Goal: Information Seeking & Learning: Check status

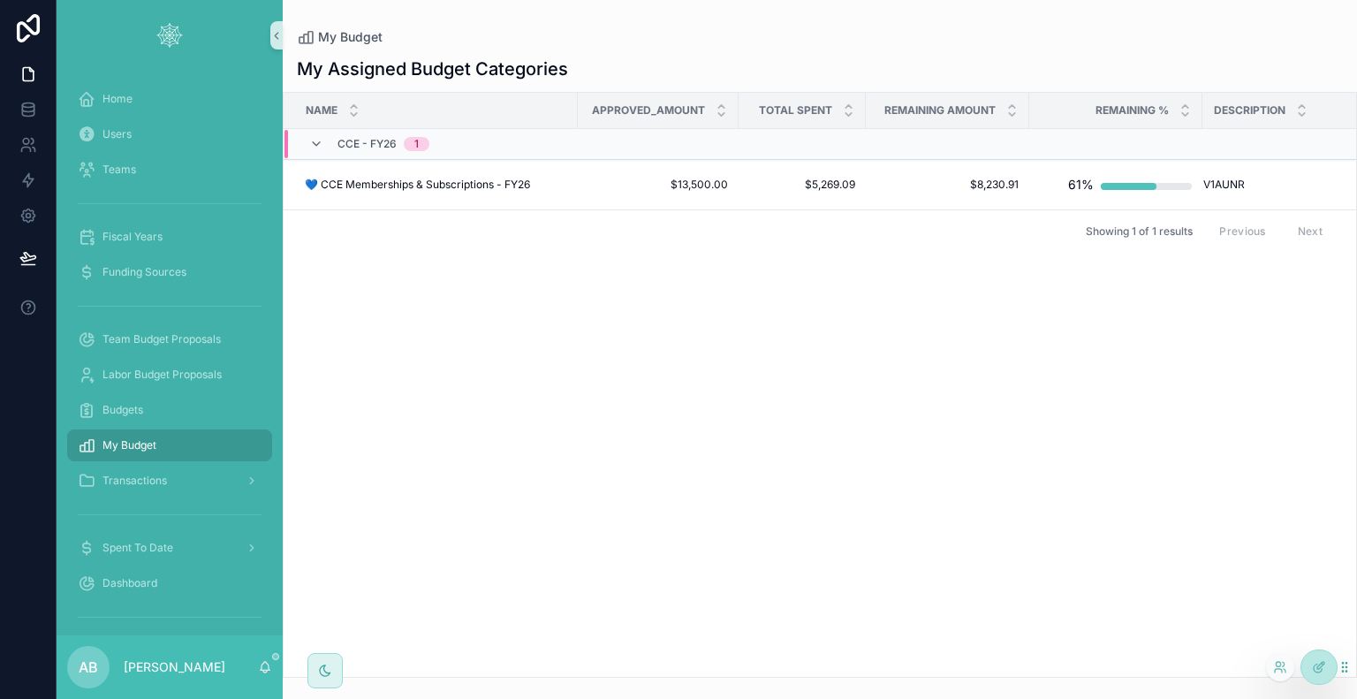
click at [1271, 667] on div at bounding box center [1280, 667] width 28 height 28
click at [1279, 667] on icon at bounding box center [1280, 667] width 14 height 14
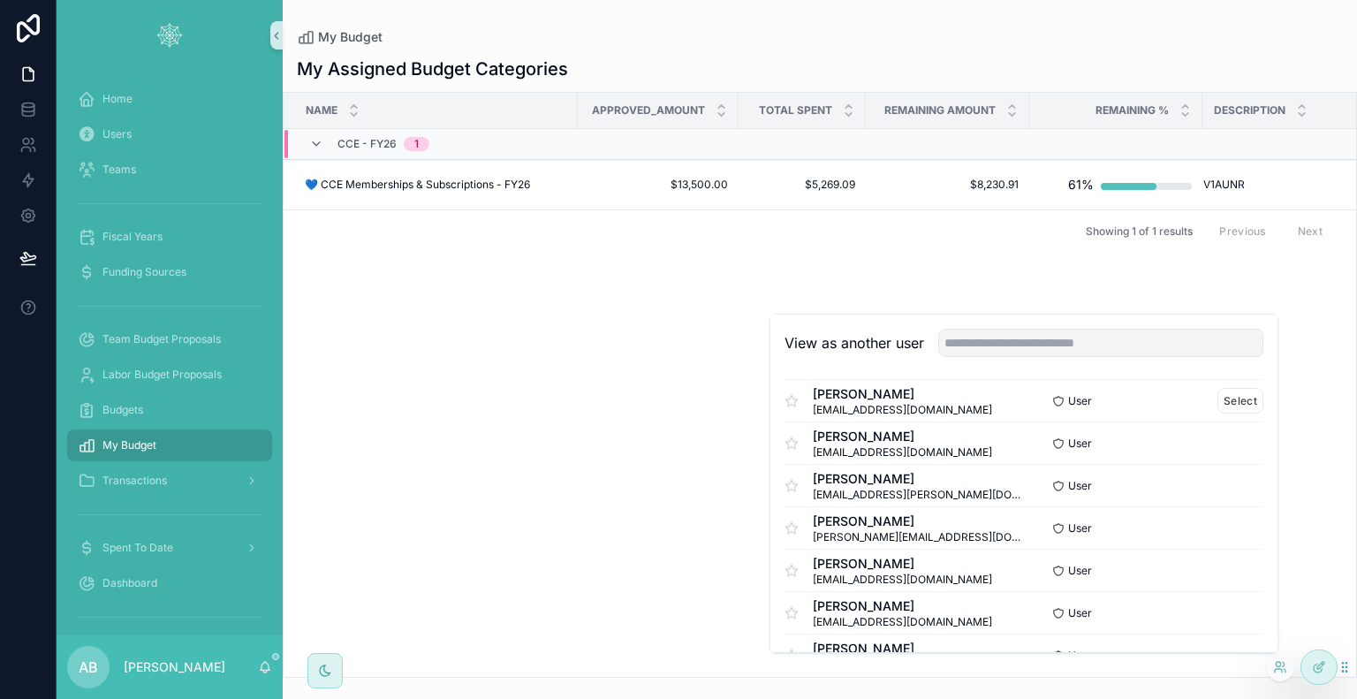
scroll to position [265, 0]
click at [1229, 606] on button "Select" at bounding box center [1240, 609] width 46 height 26
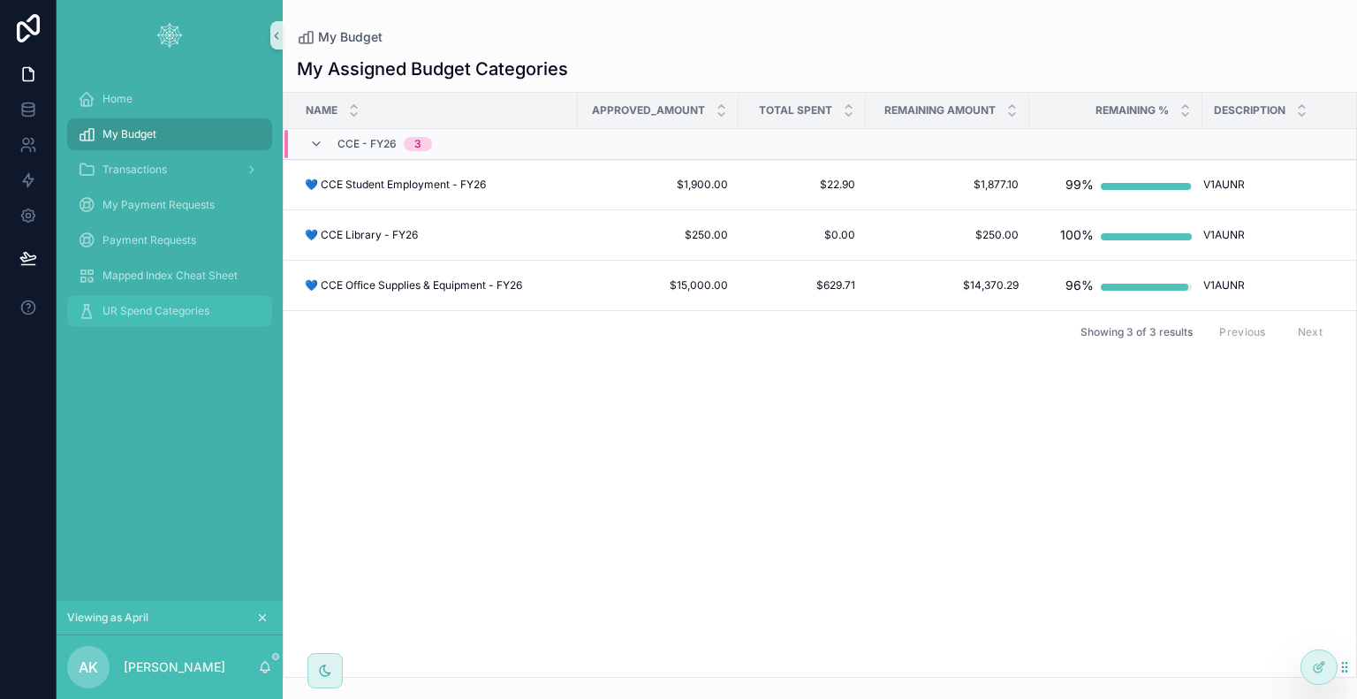
click at [141, 311] on span "UR Spend Categories" at bounding box center [155, 311] width 107 height 14
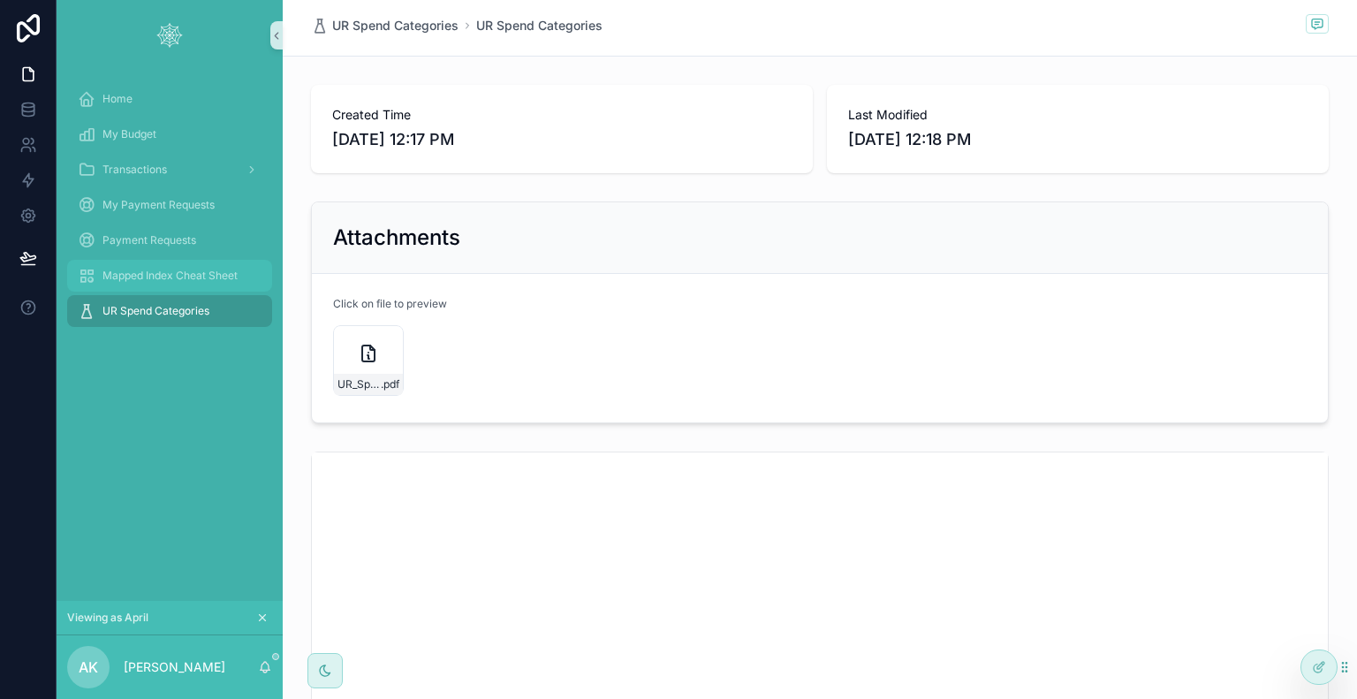
click at [124, 278] on span "Mapped Index Cheat Sheet" at bounding box center [169, 276] width 135 height 14
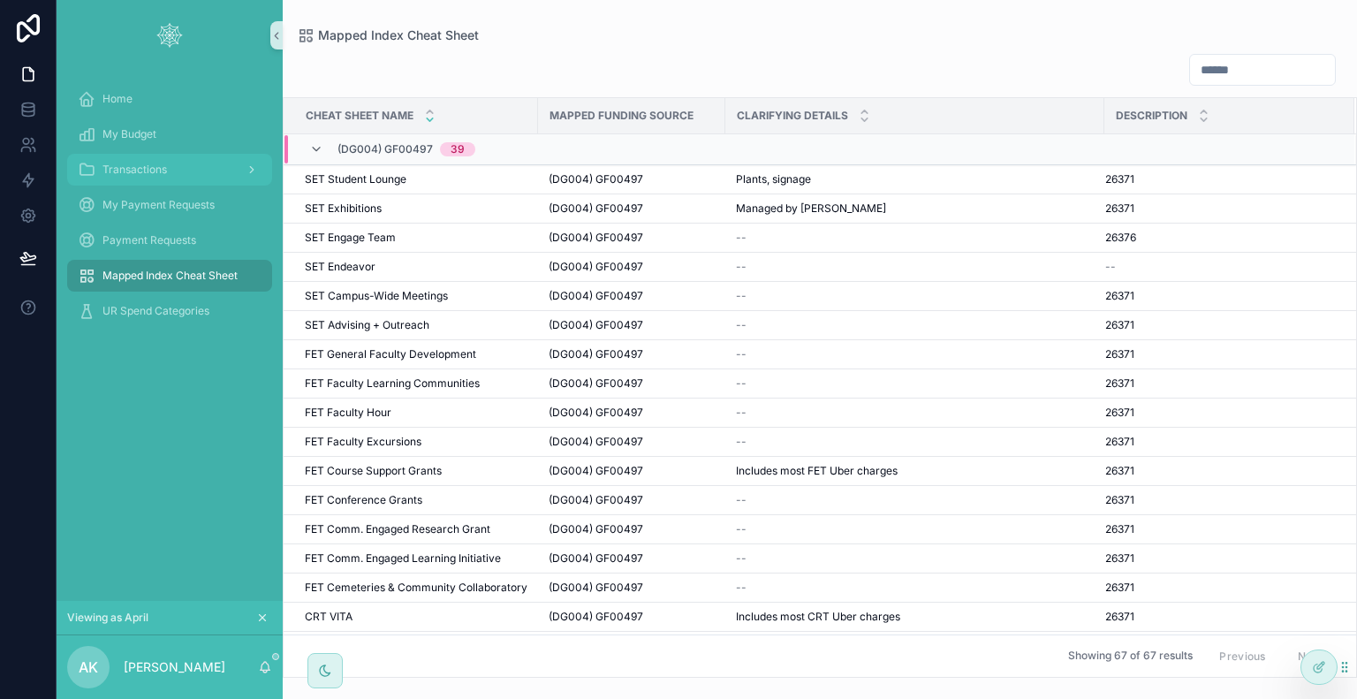
click at [132, 164] on span "Transactions" at bounding box center [134, 170] width 64 height 14
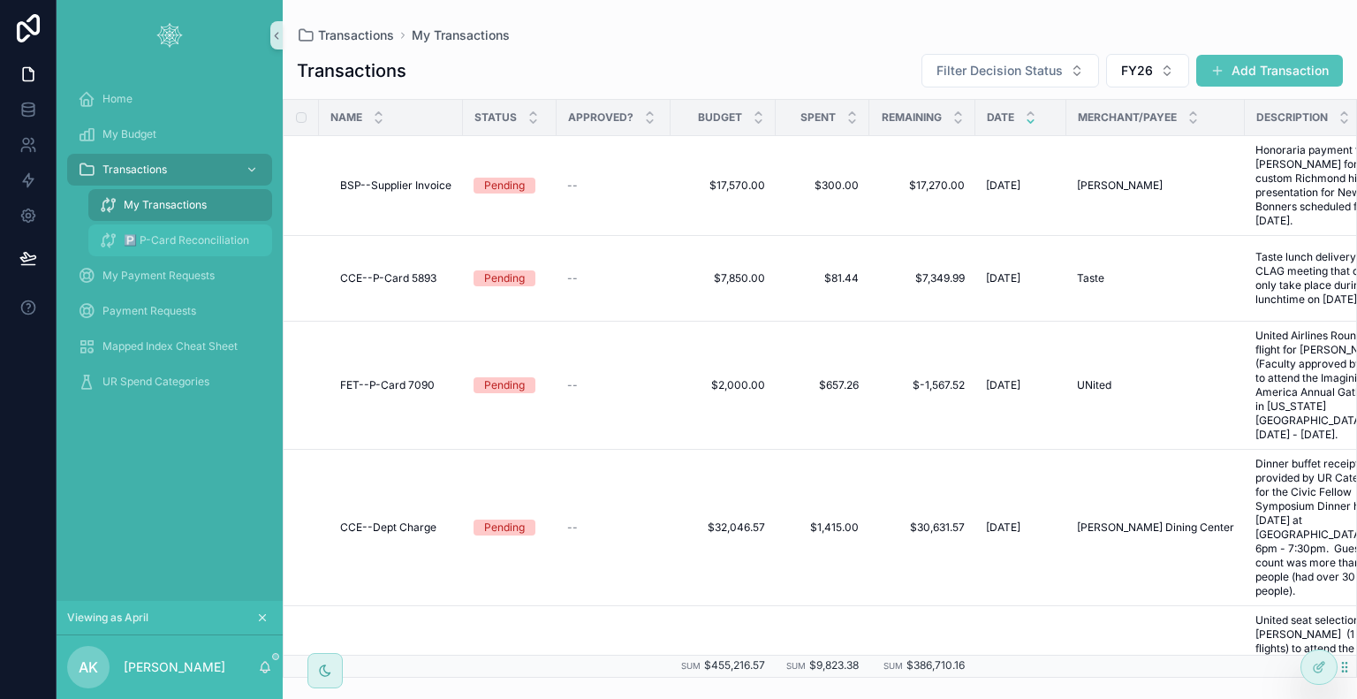
click at [153, 241] on span "🅿 P-Card Reconciliation" at bounding box center [186, 240] width 125 height 14
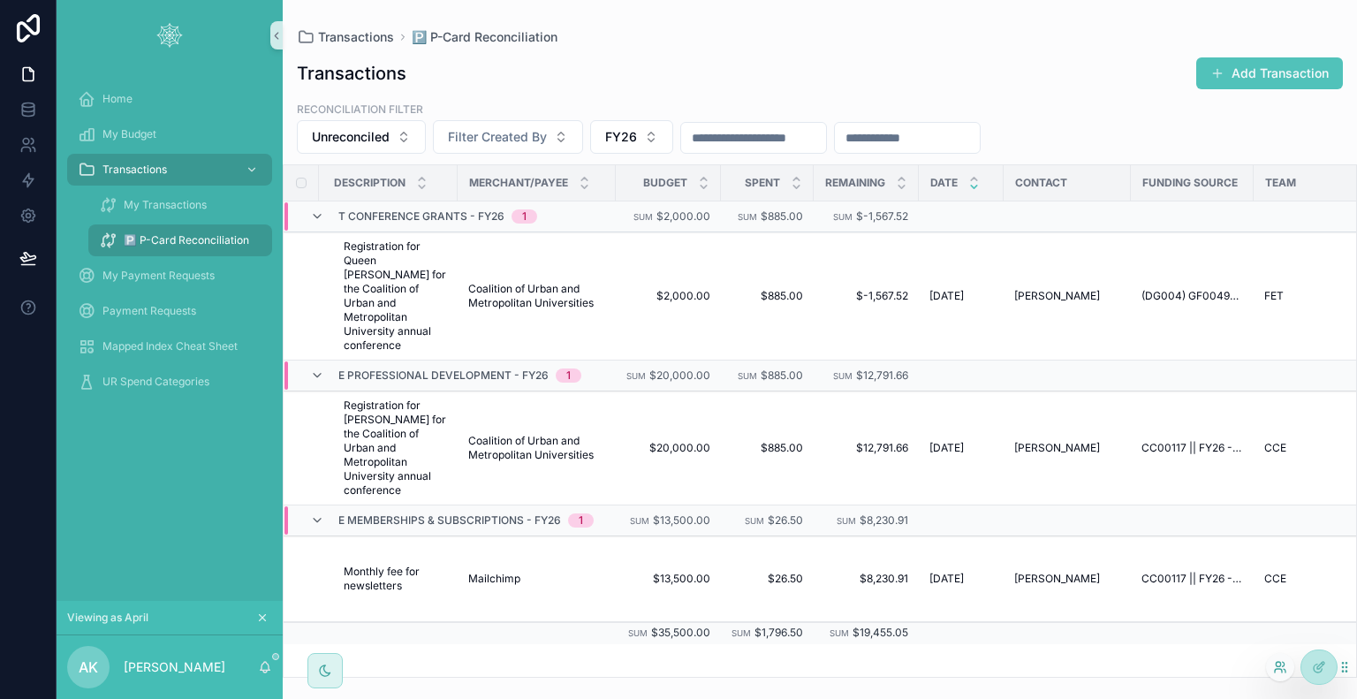
click at [1276, 670] on icon at bounding box center [1280, 667] width 14 height 14
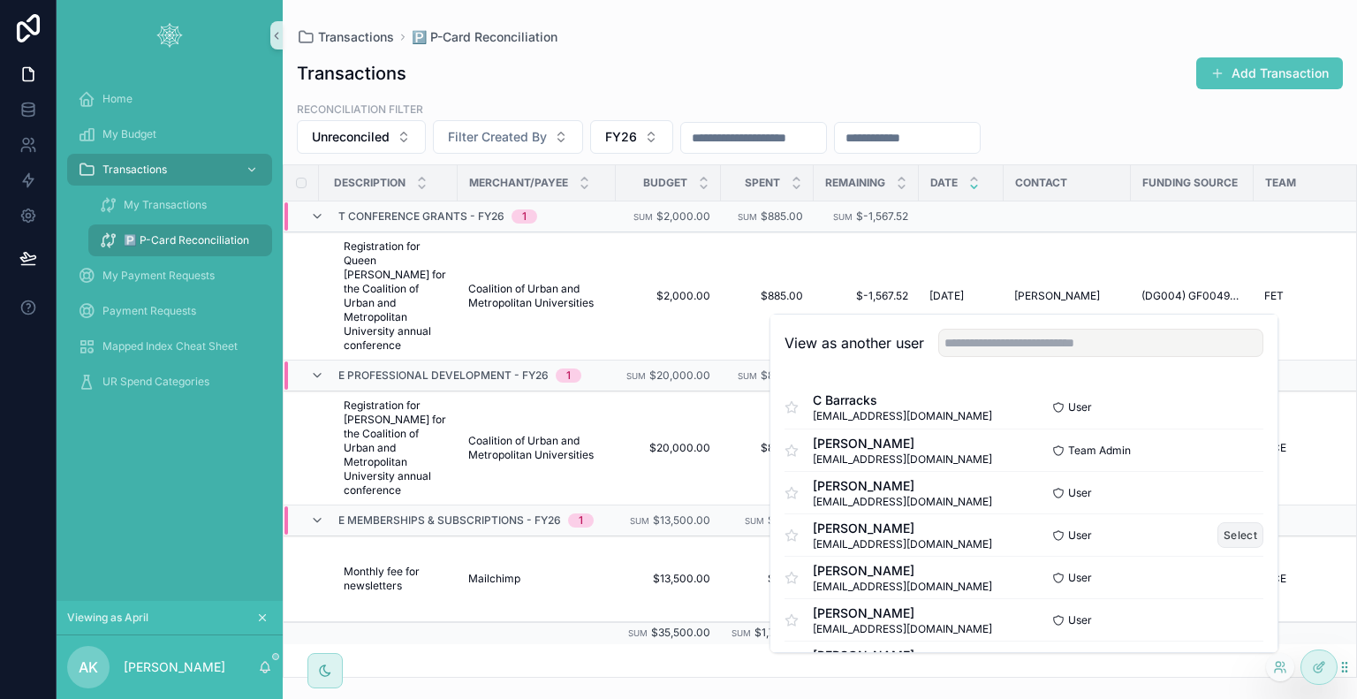
click at [1249, 536] on button "Select" at bounding box center [1240, 535] width 46 height 26
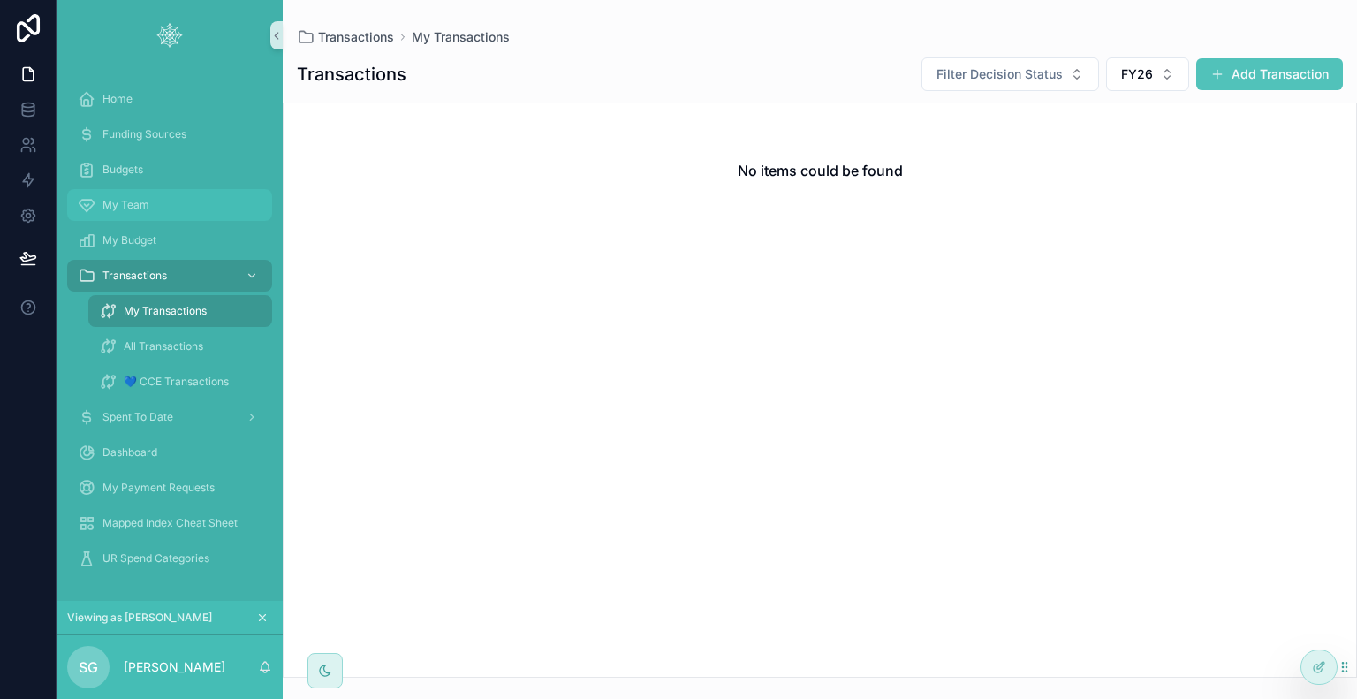
click at [141, 203] on span "My Team" at bounding box center [125, 205] width 47 height 14
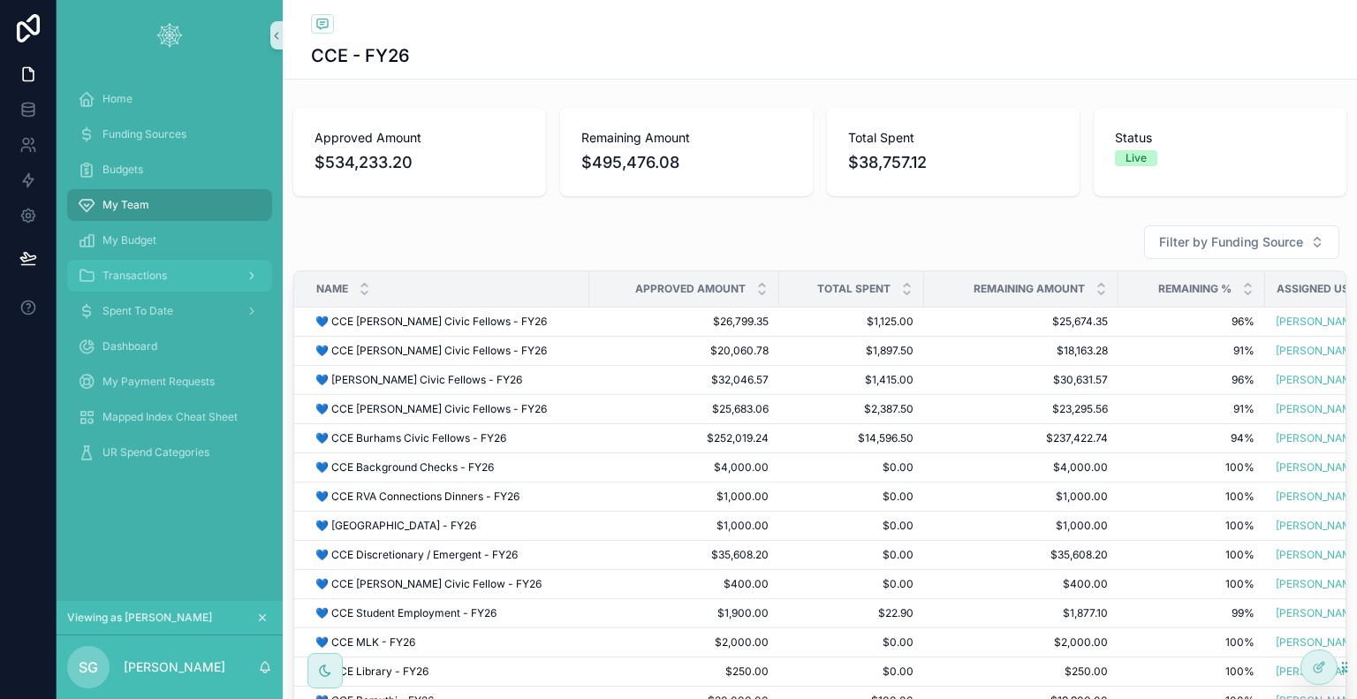
click at [140, 271] on span "Transactions" at bounding box center [134, 276] width 64 height 14
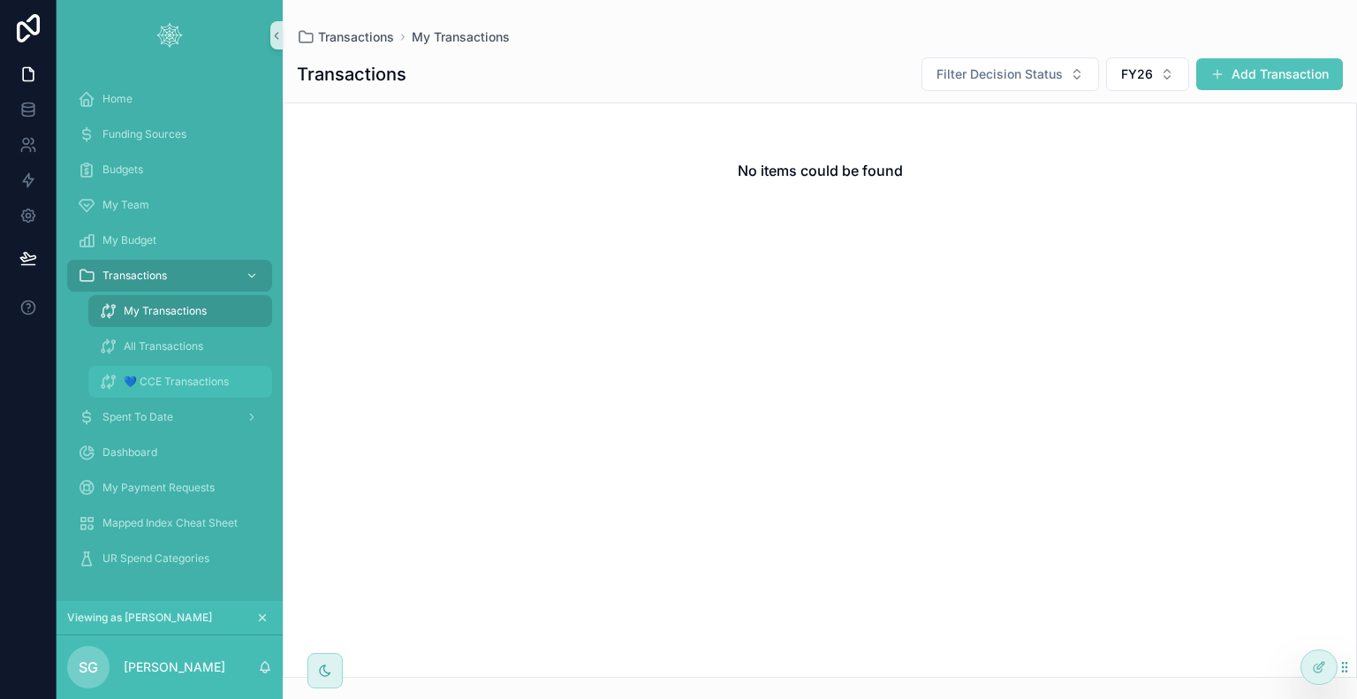
click at [159, 375] on span "💙 CCE Transactions" at bounding box center [176, 382] width 105 height 14
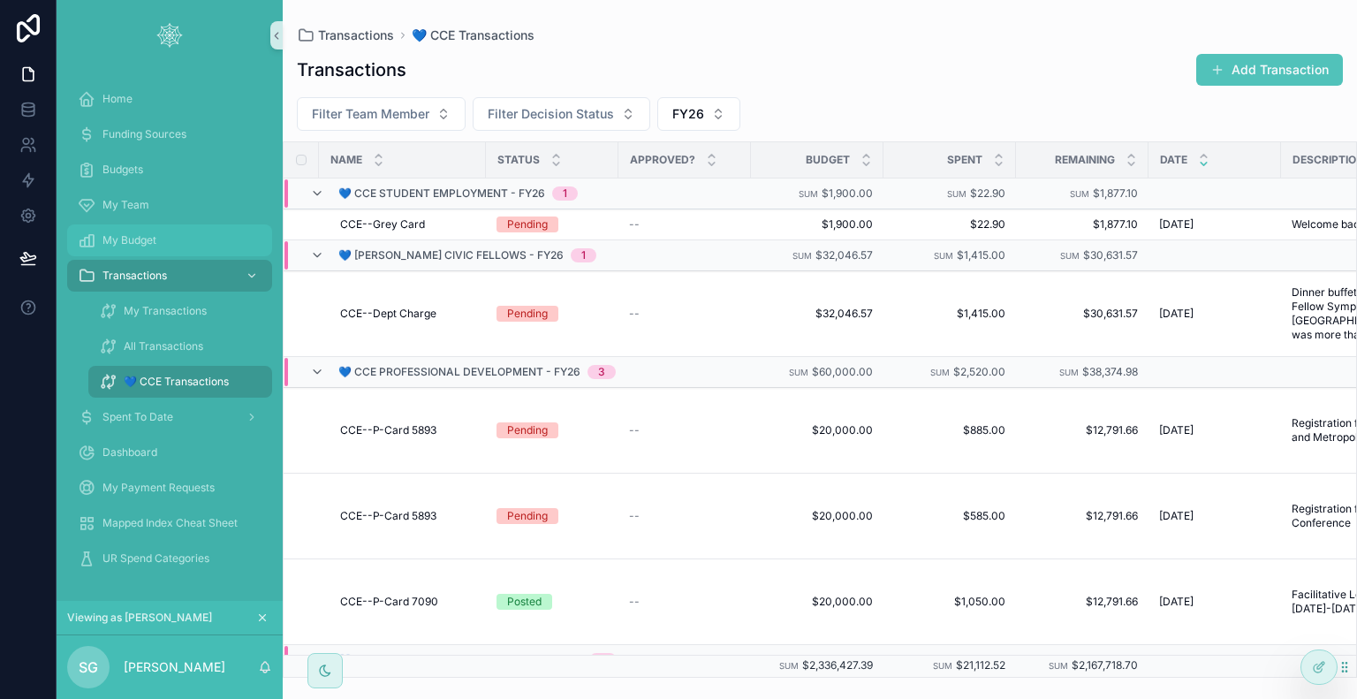
click at [157, 237] on div "My Budget" at bounding box center [170, 240] width 184 height 28
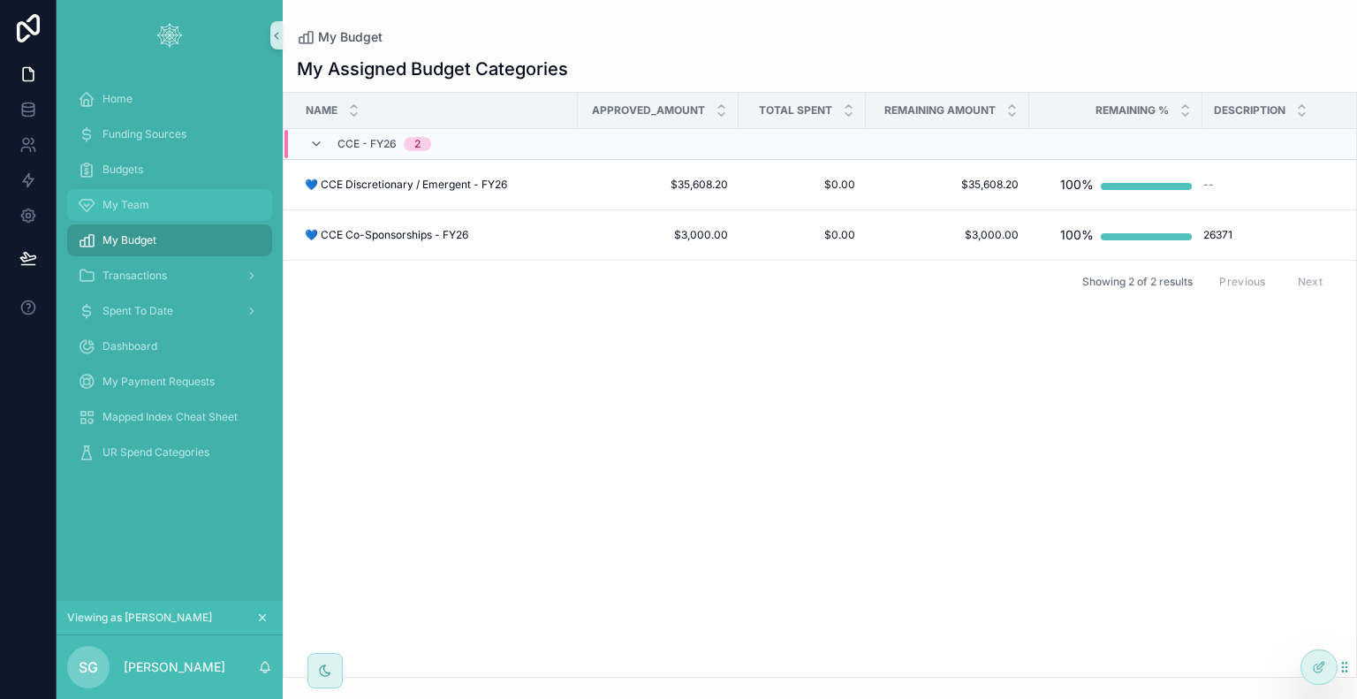
click at [166, 202] on div "My Team" at bounding box center [170, 205] width 184 height 28
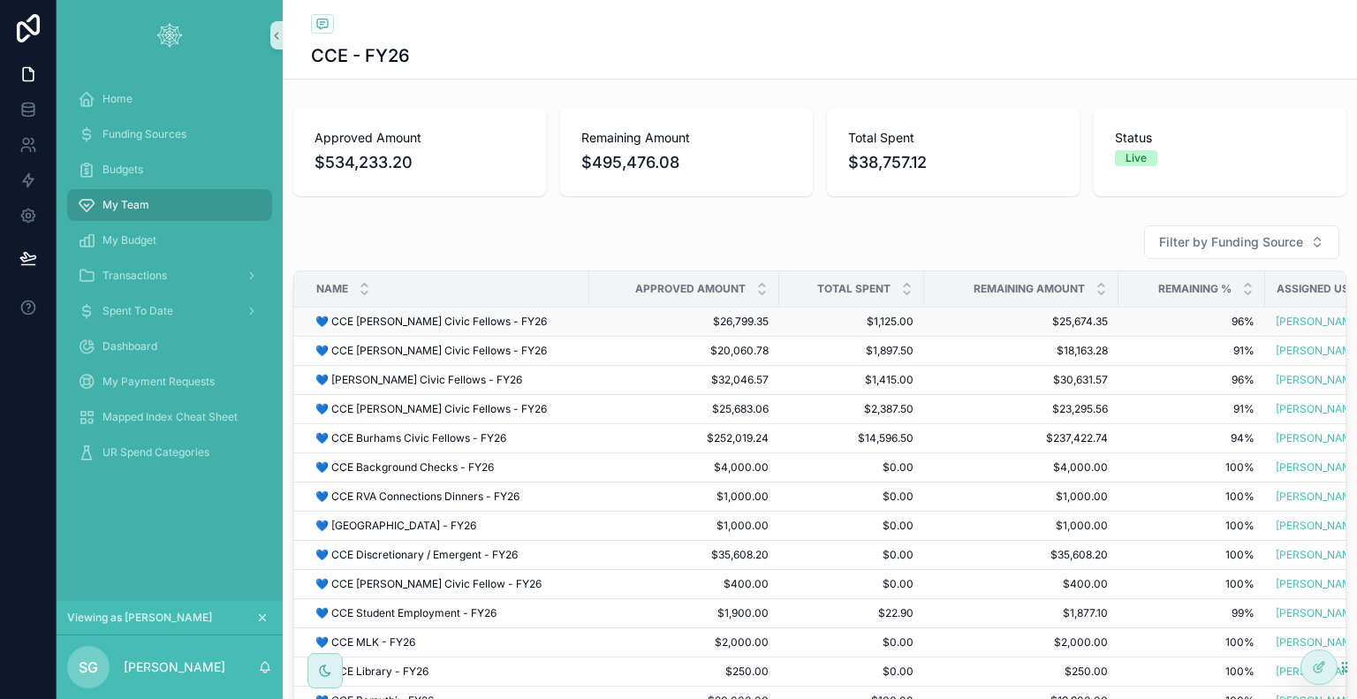
click at [806, 319] on span "$1,125.00" at bounding box center [852, 321] width 124 height 14
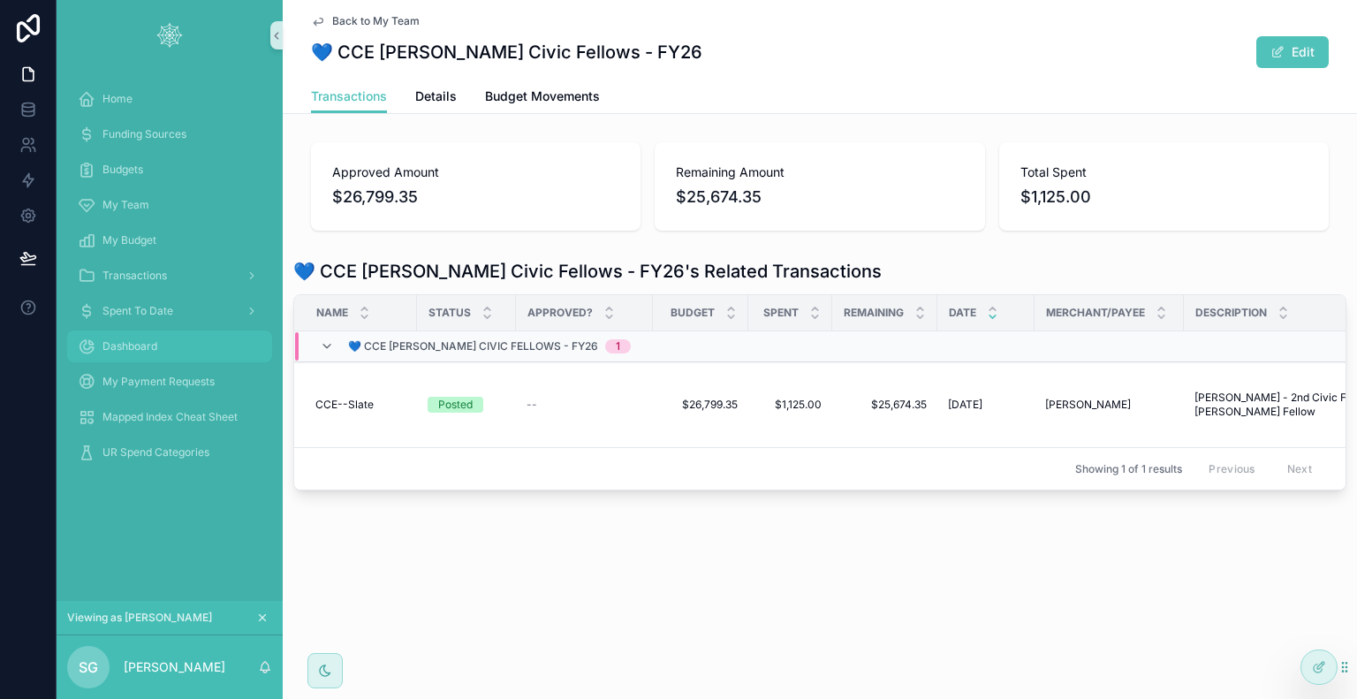
click at [159, 350] on div "Dashboard" at bounding box center [170, 346] width 184 height 28
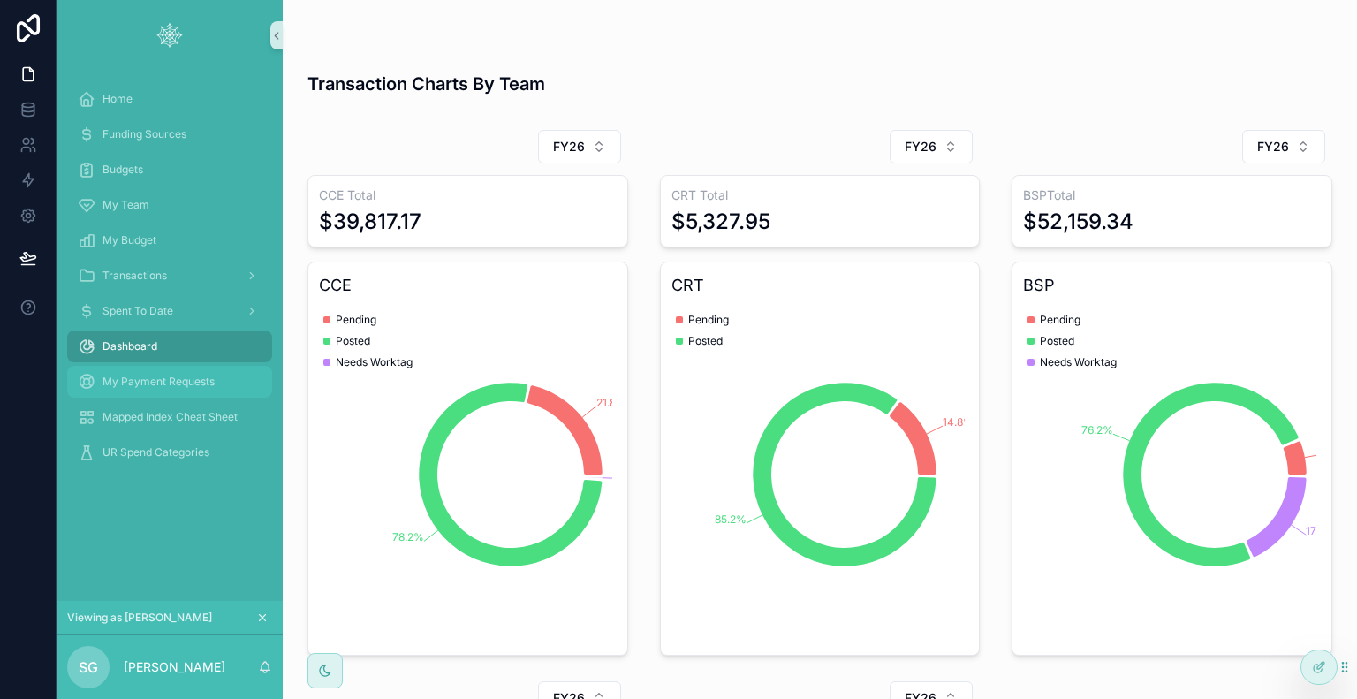
click at [140, 386] on span "My Payment Requests" at bounding box center [158, 382] width 112 height 14
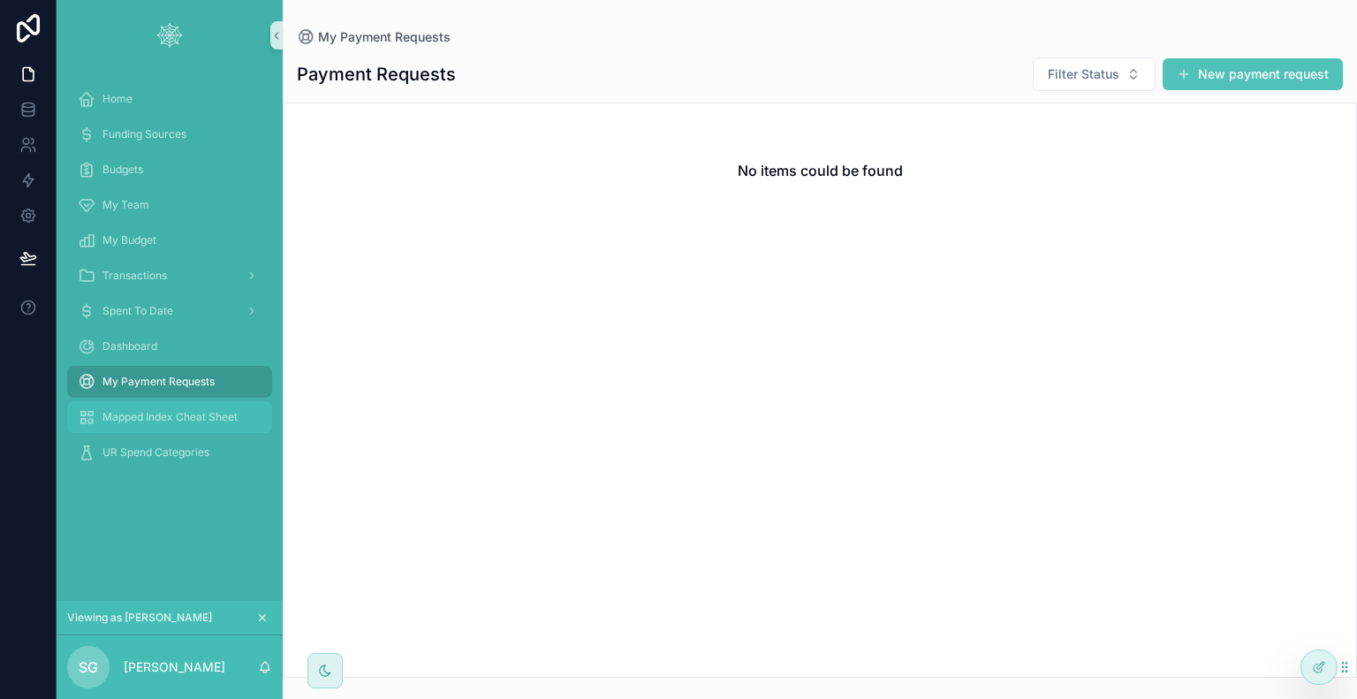
click at [155, 417] on span "Mapped Index Cheat Sheet" at bounding box center [169, 417] width 135 height 14
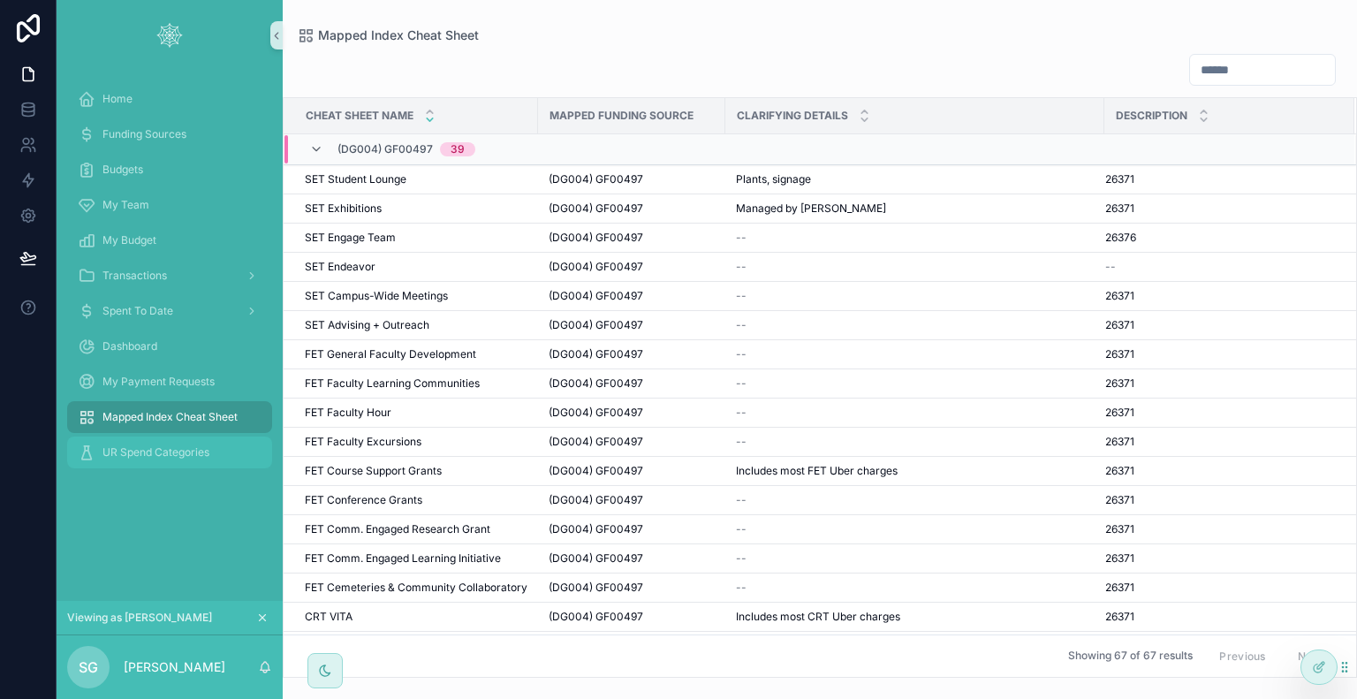
click at [155, 448] on span "UR Spend Categories" at bounding box center [155, 452] width 107 height 14
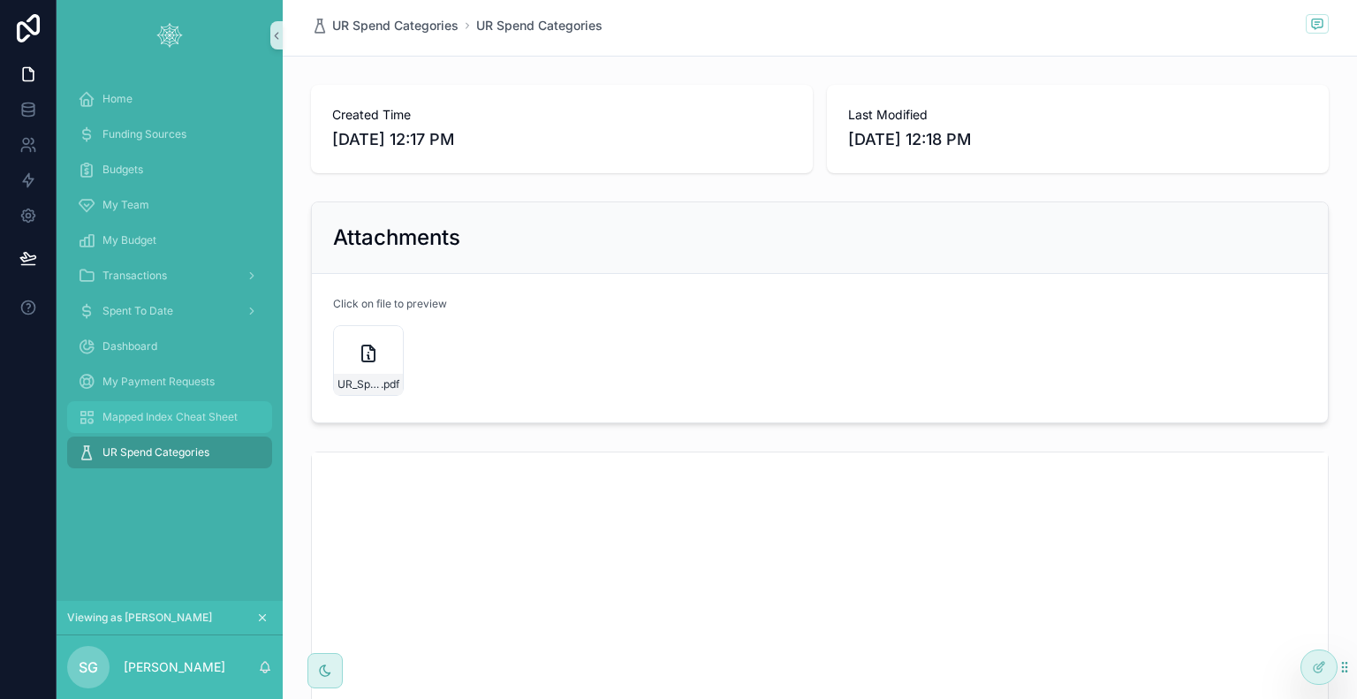
click at [163, 420] on span "Mapped Index Cheat Sheet" at bounding box center [169, 417] width 135 height 14
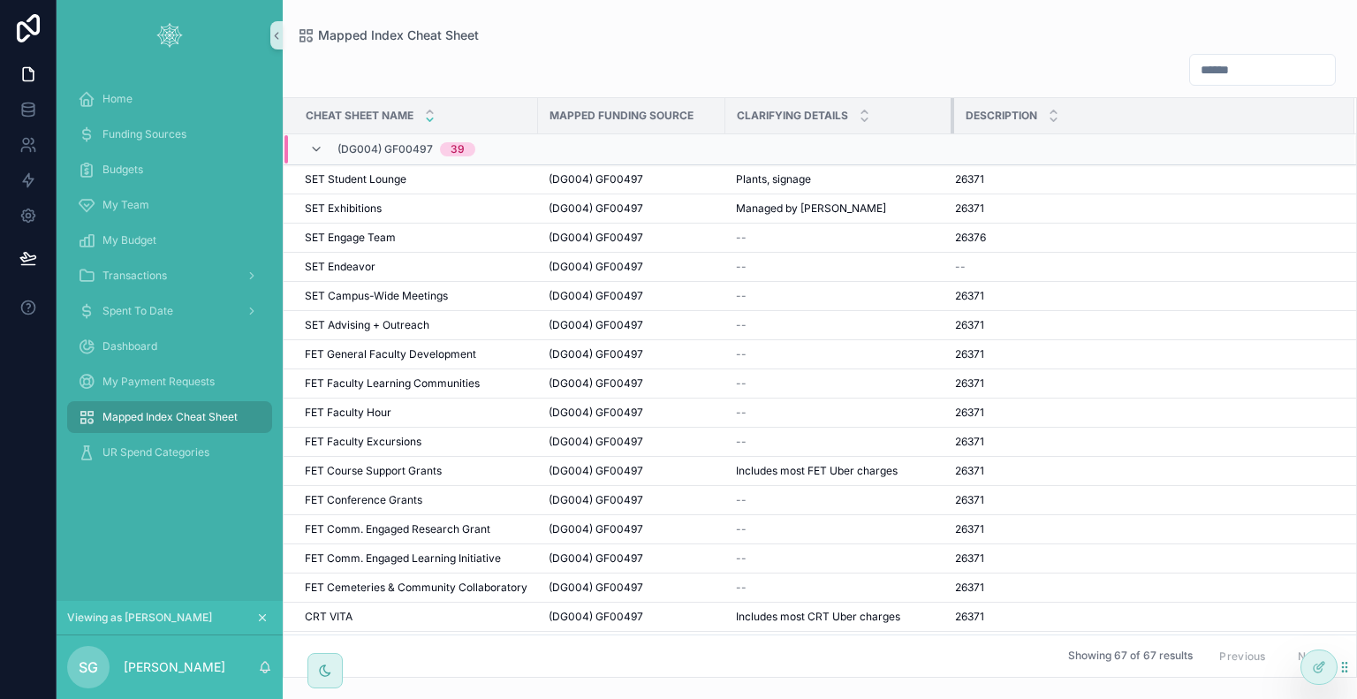
drag, startPoint x: 1101, startPoint y: 120, endPoint x: 951, endPoint y: 117, distance: 150.2
click at [951, 117] on div "scrollable content" at bounding box center [954, 115] width 7 height 35
click at [310, 148] on icon "scrollable content" at bounding box center [316, 149] width 14 height 14
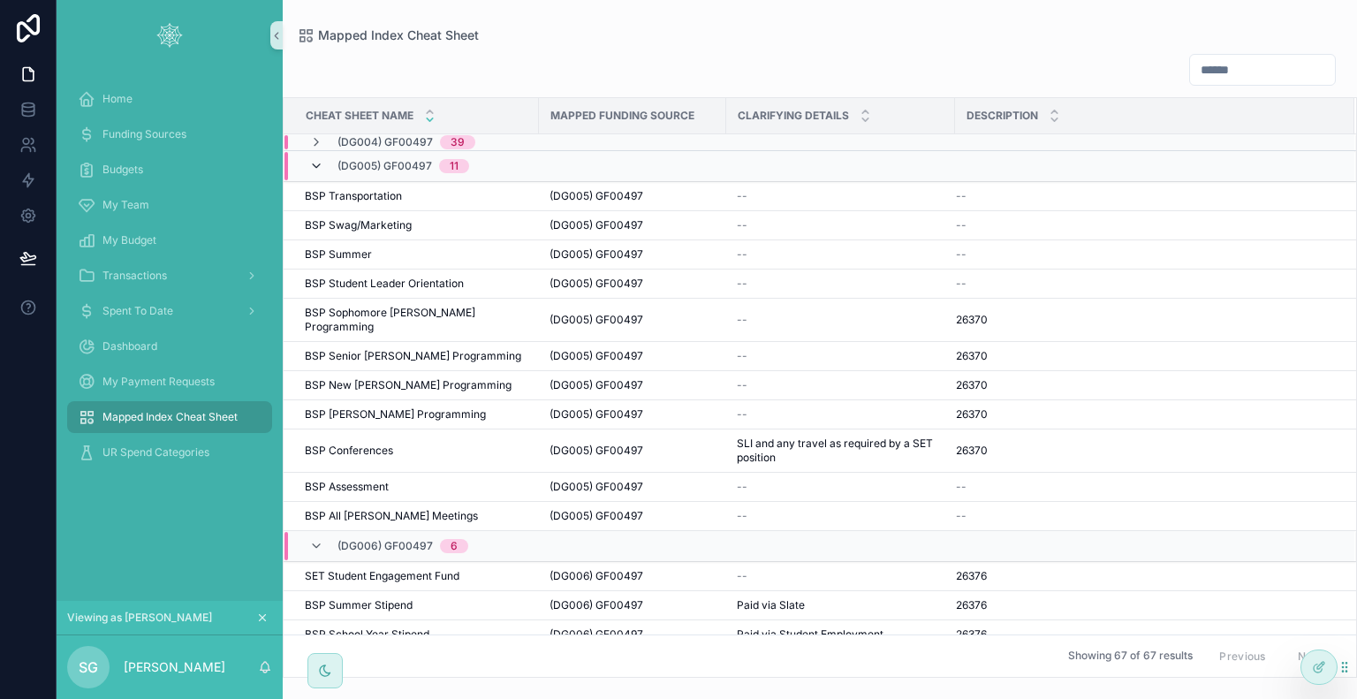
click at [314, 169] on icon "scrollable content" at bounding box center [316, 166] width 14 height 14
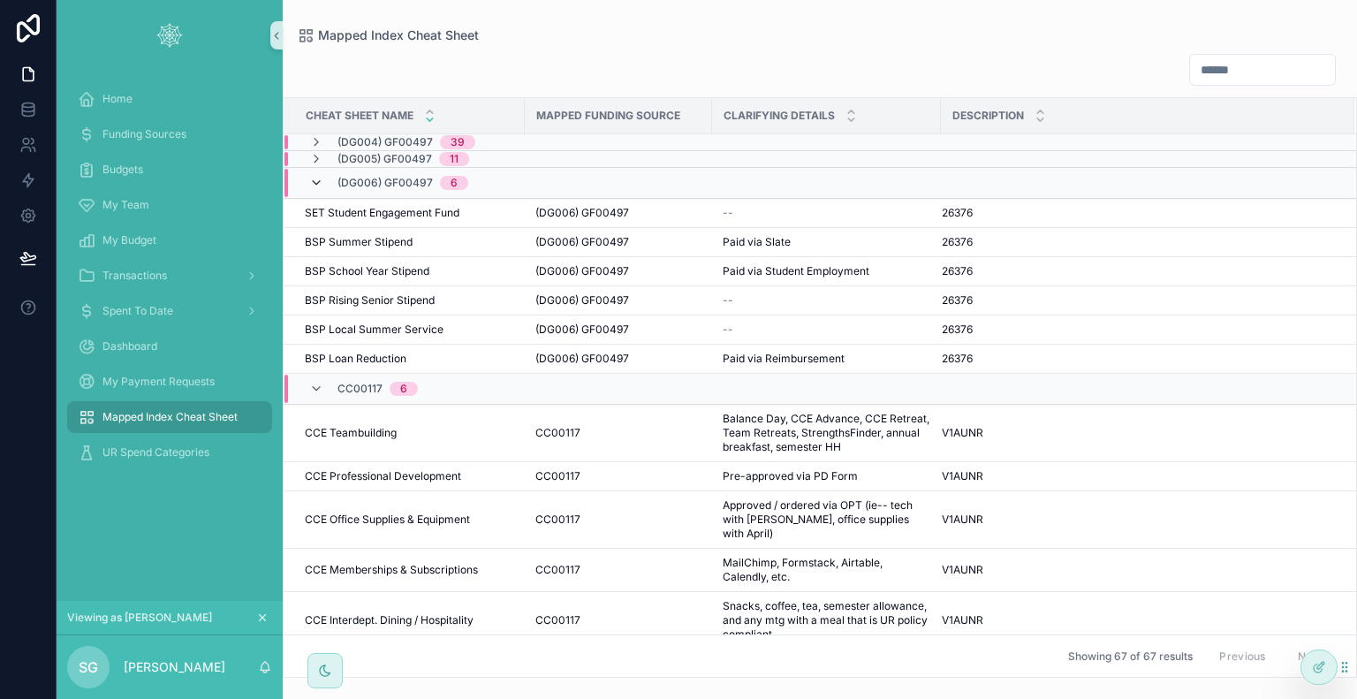
click at [314, 184] on icon "scrollable content" at bounding box center [316, 183] width 14 height 14
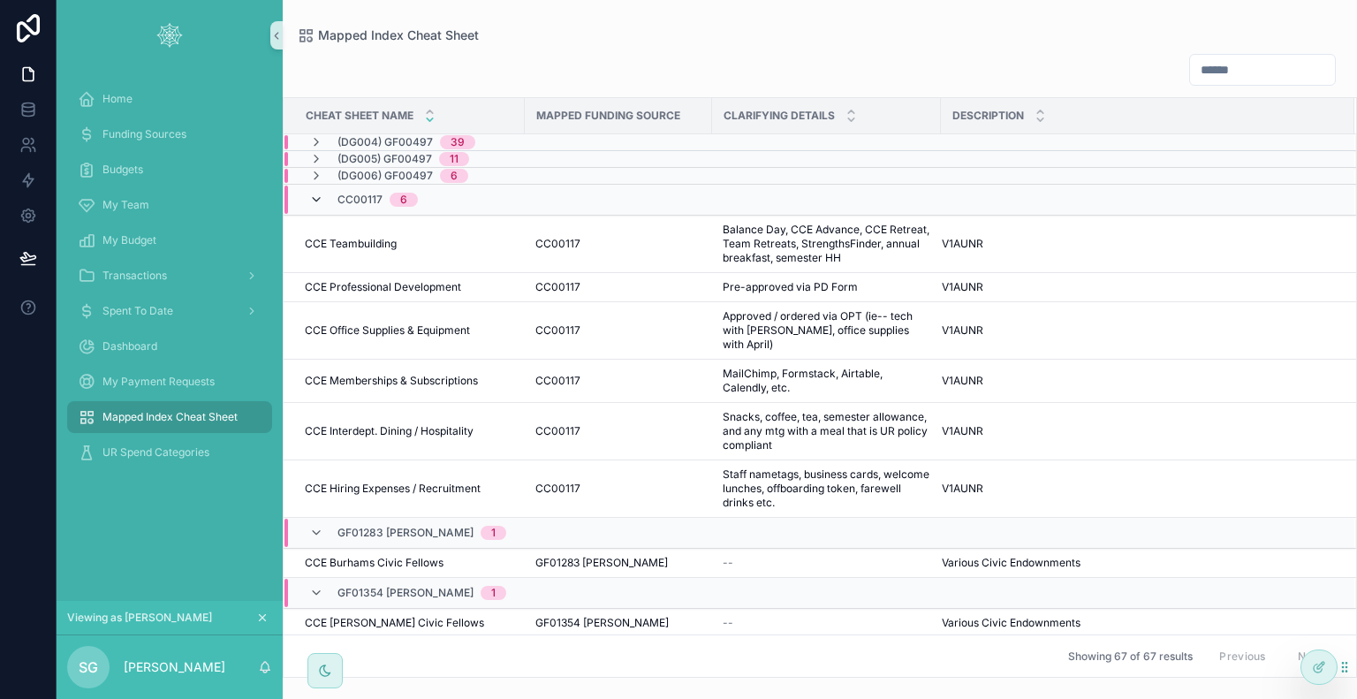
click at [317, 204] on icon "scrollable content" at bounding box center [316, 200] width 14 height 14
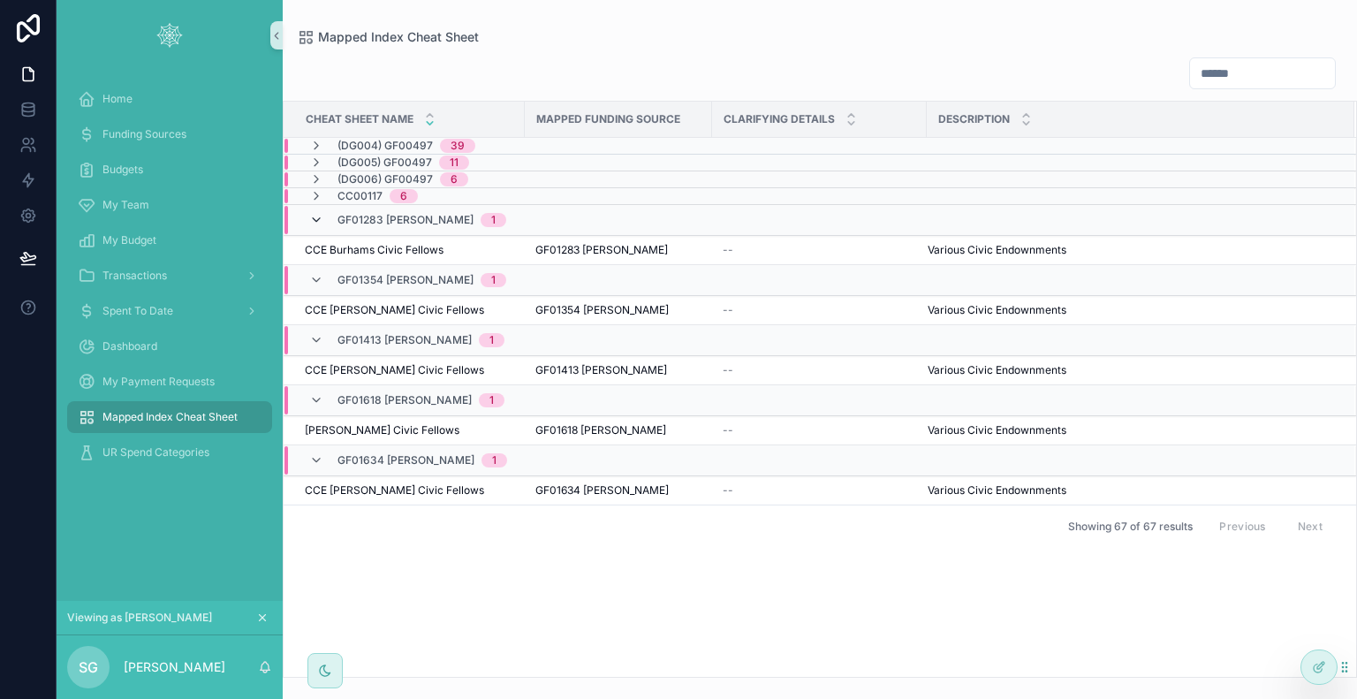
click at [314, 219] on icon "scrollable content" at bounding box center [316, 220] width 14 height 14
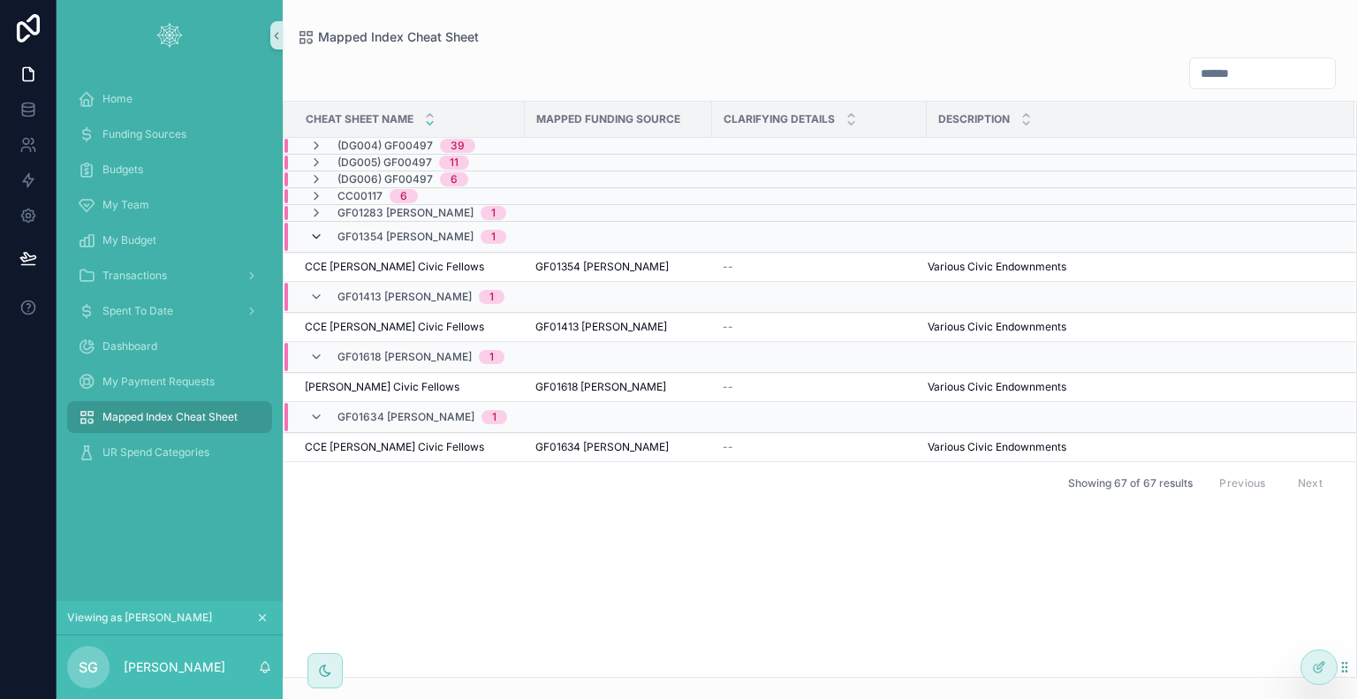
click at [314, 238] on icon "scrollable content" at bounding box center [316, 237] width 14 height 14
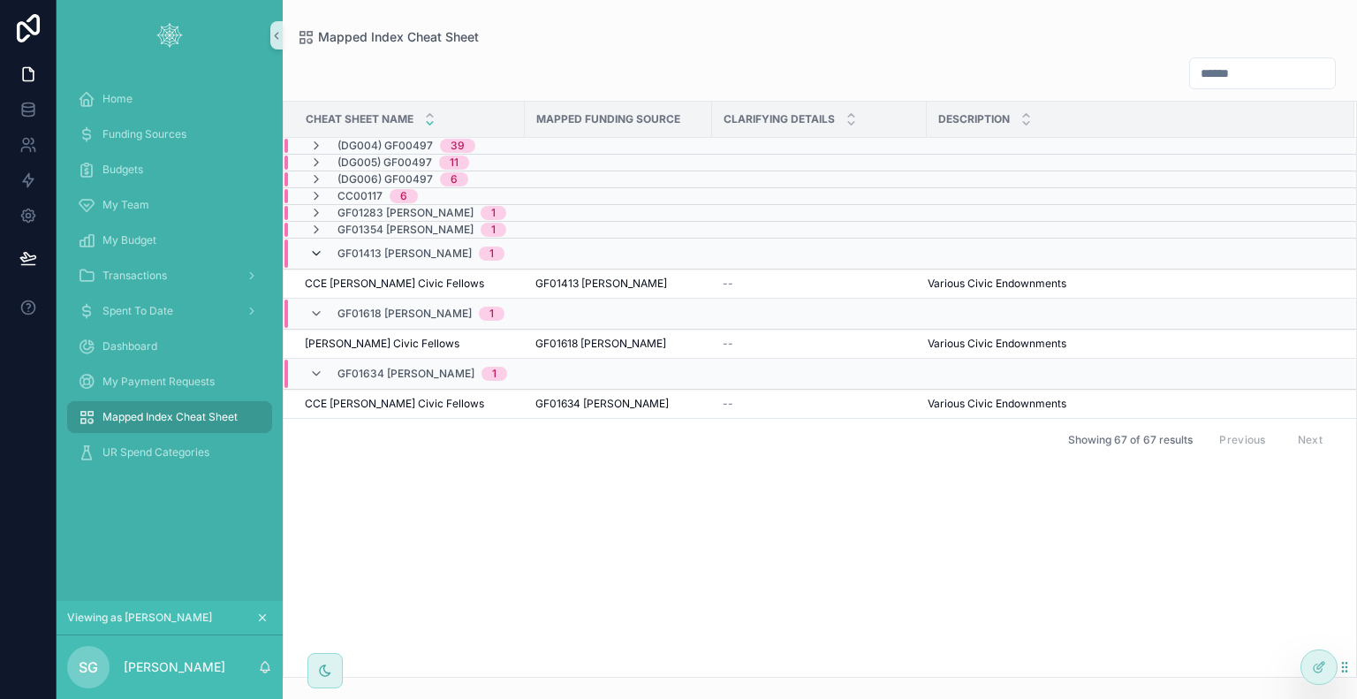
click at [314, 249] on icon "scrollable content" at bounding box center [316, 253] width 14 height 14
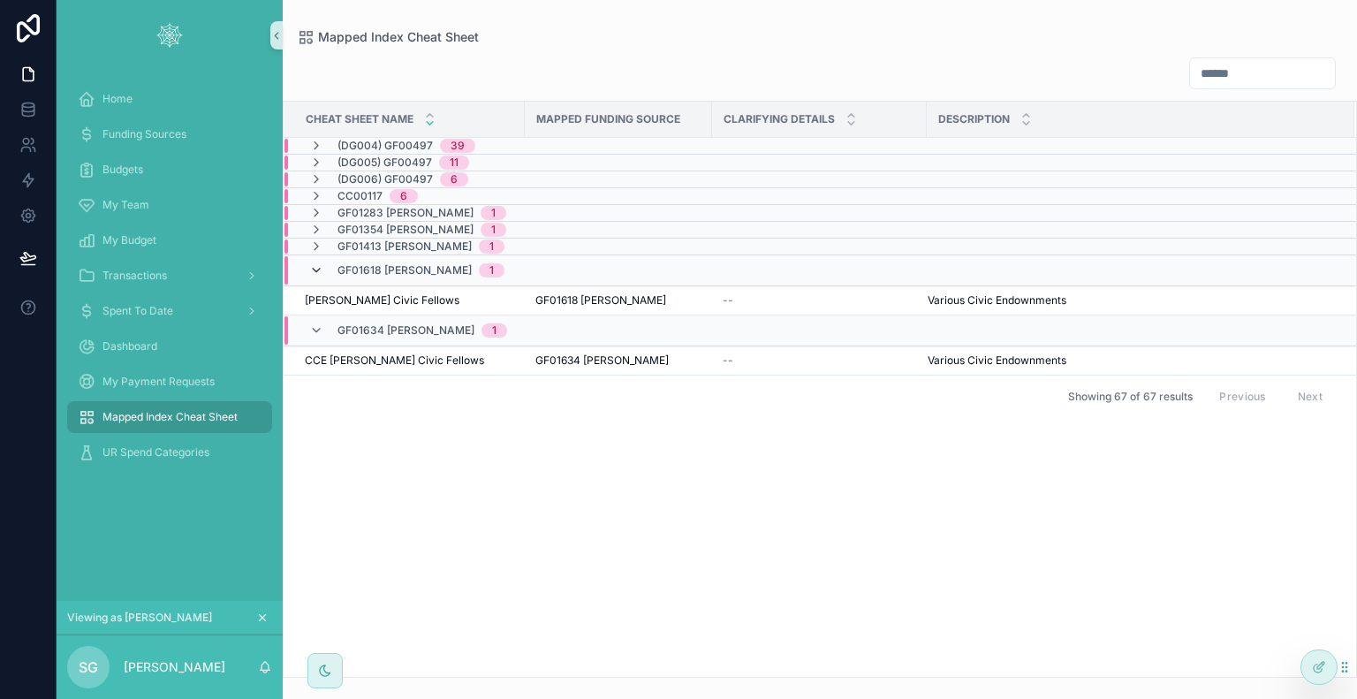
click at [314, 272] on icon "scrollable content" at bounding box center [316, 270] width 14 height 14
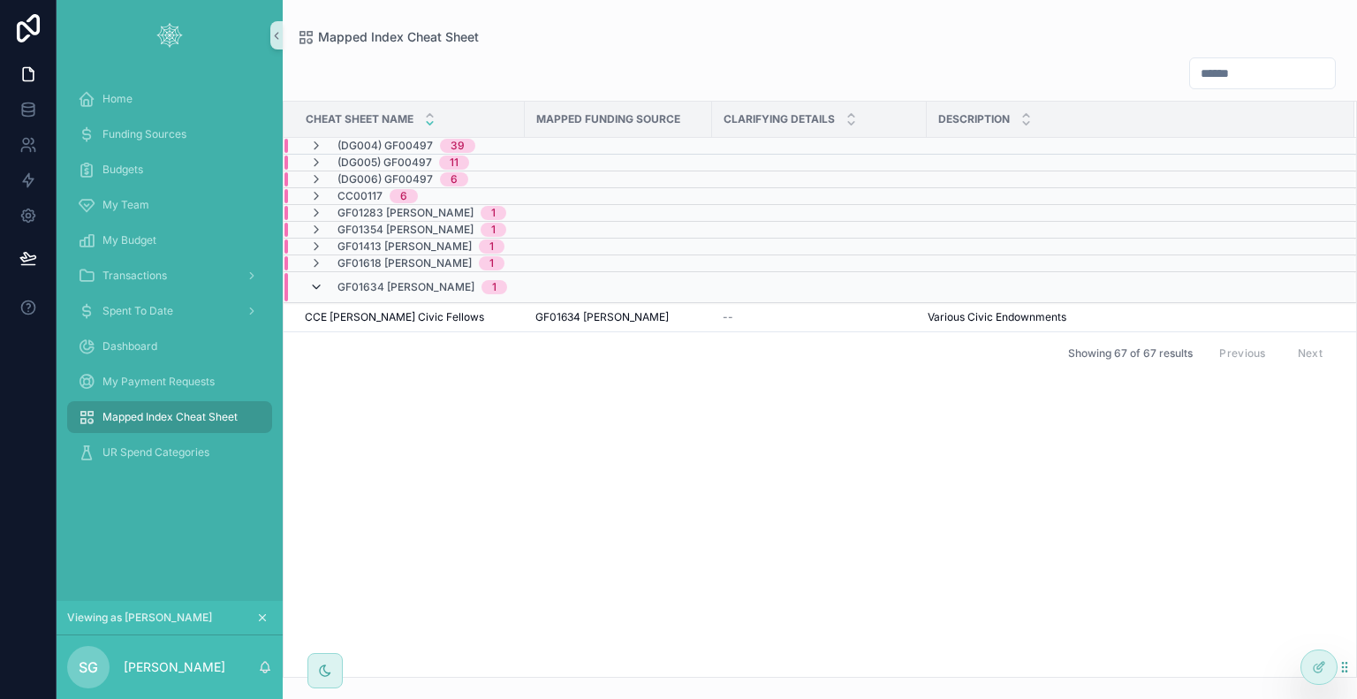
click at [314, 287] on icon "scrollable content" at bounding box center [316, 287] width 14 height 14
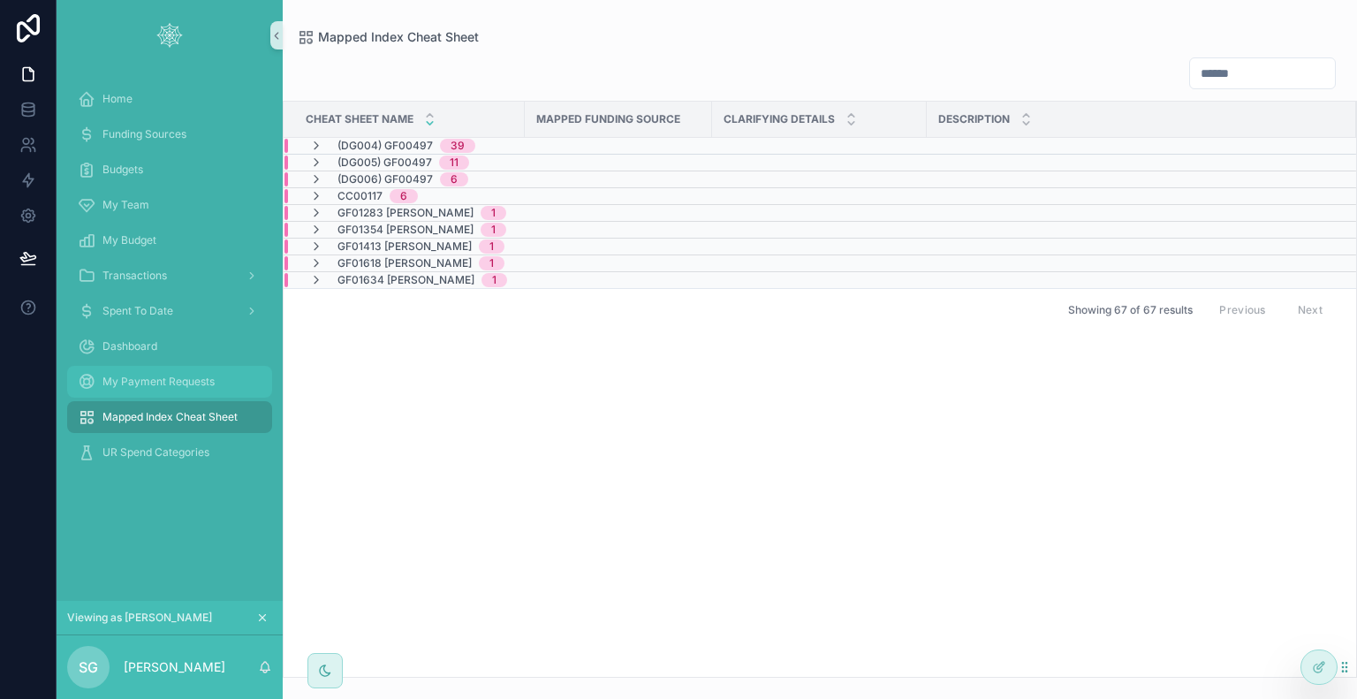
click at [162, 386] on span "My Payment Requests" at bounding box center [158, 382] width 112 height 14
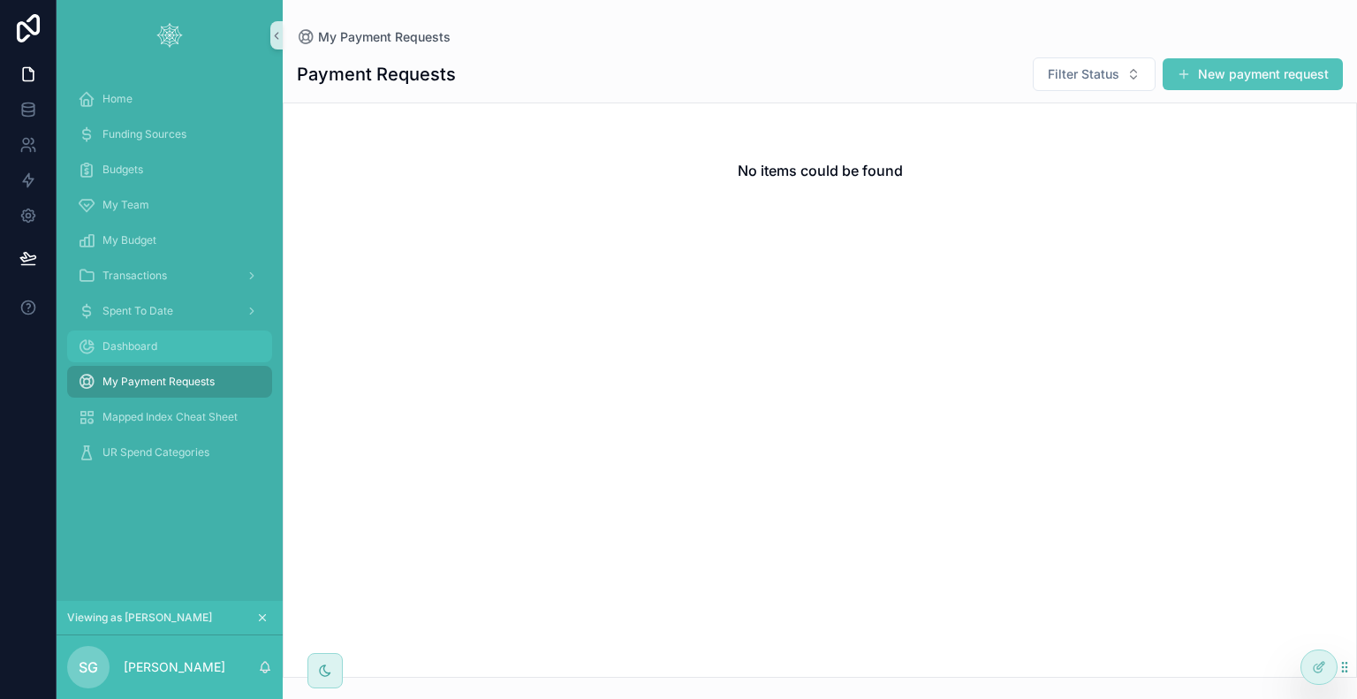
click at [142, 350] on span "Dashboard" at bounding box center [129, 346] width 55 height 14
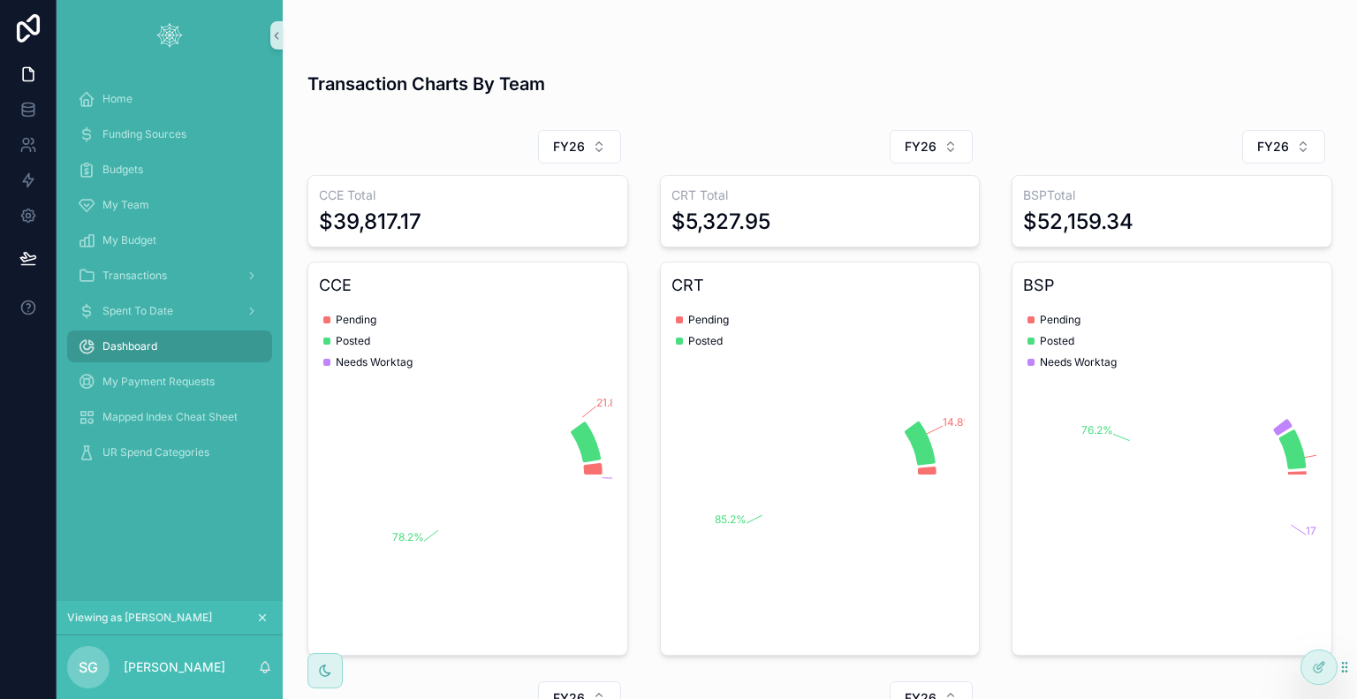
click at [150, 294] on div "Spent To Date" at bounding box center [170, 310] width 226 height 35
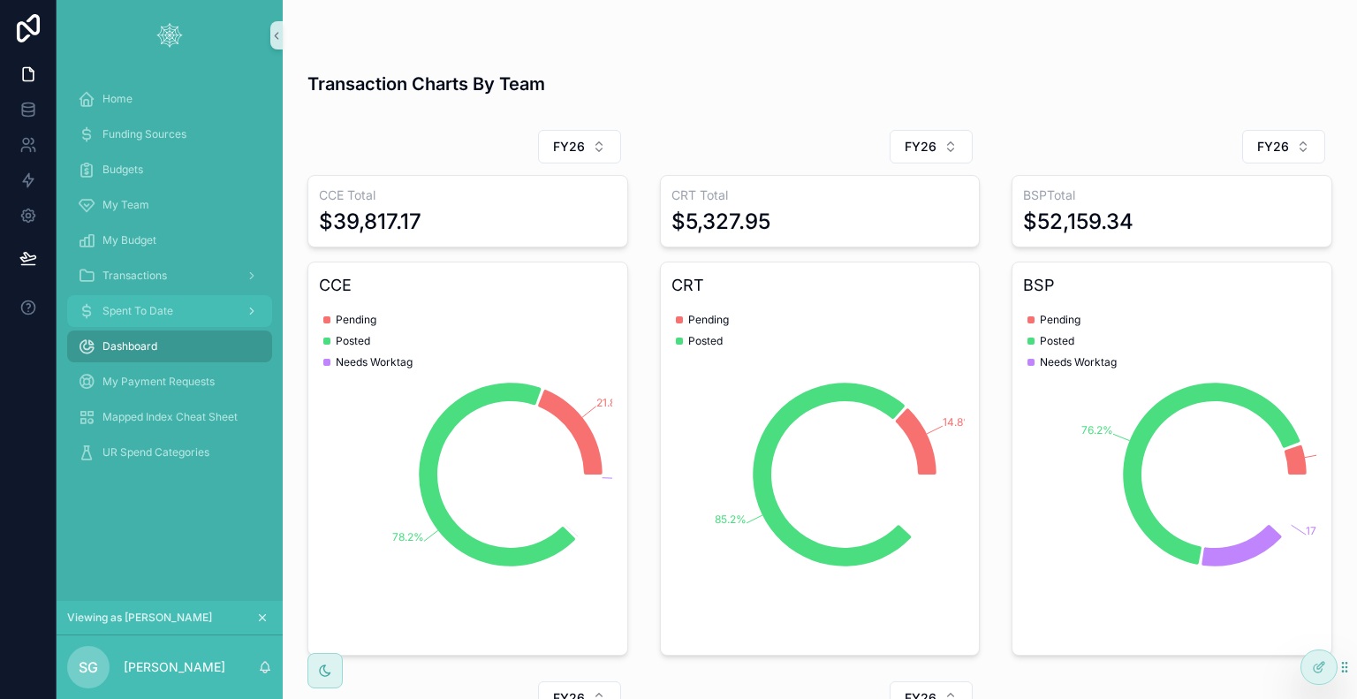
click at [155, 312] on span "Spent To Date" at bounding box center [137, 311] width 71 height 14
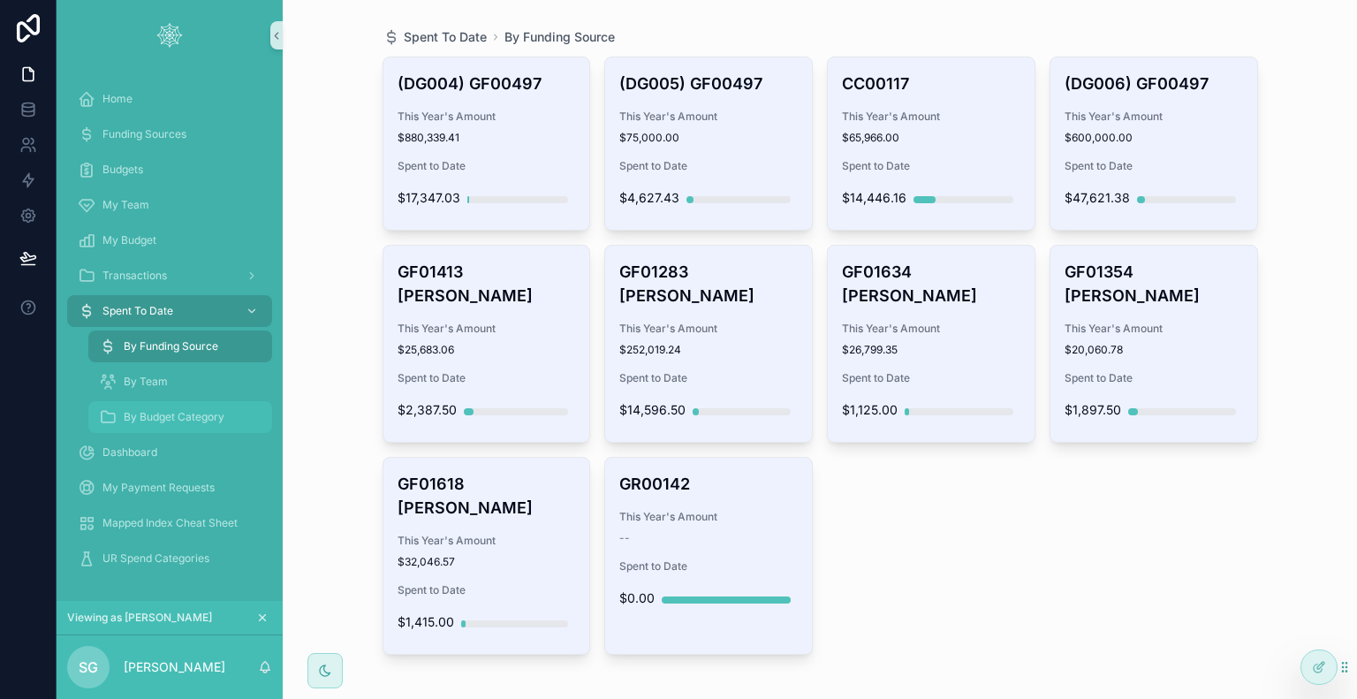
click at [170, 416] on span "By Budget Category" at bounding box center [174, 417] width 101 height 14
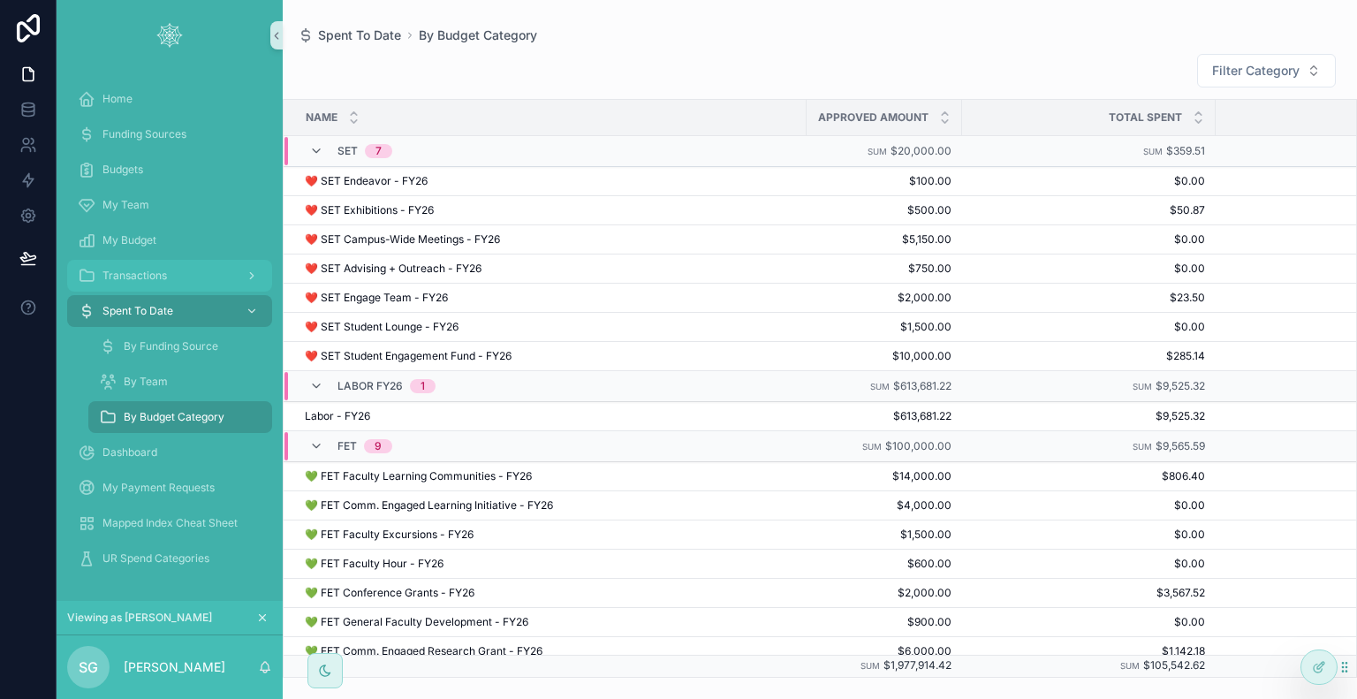
click at [119, 276] on span "Transactions" at bounding box center [134, 276] width 64 height 14
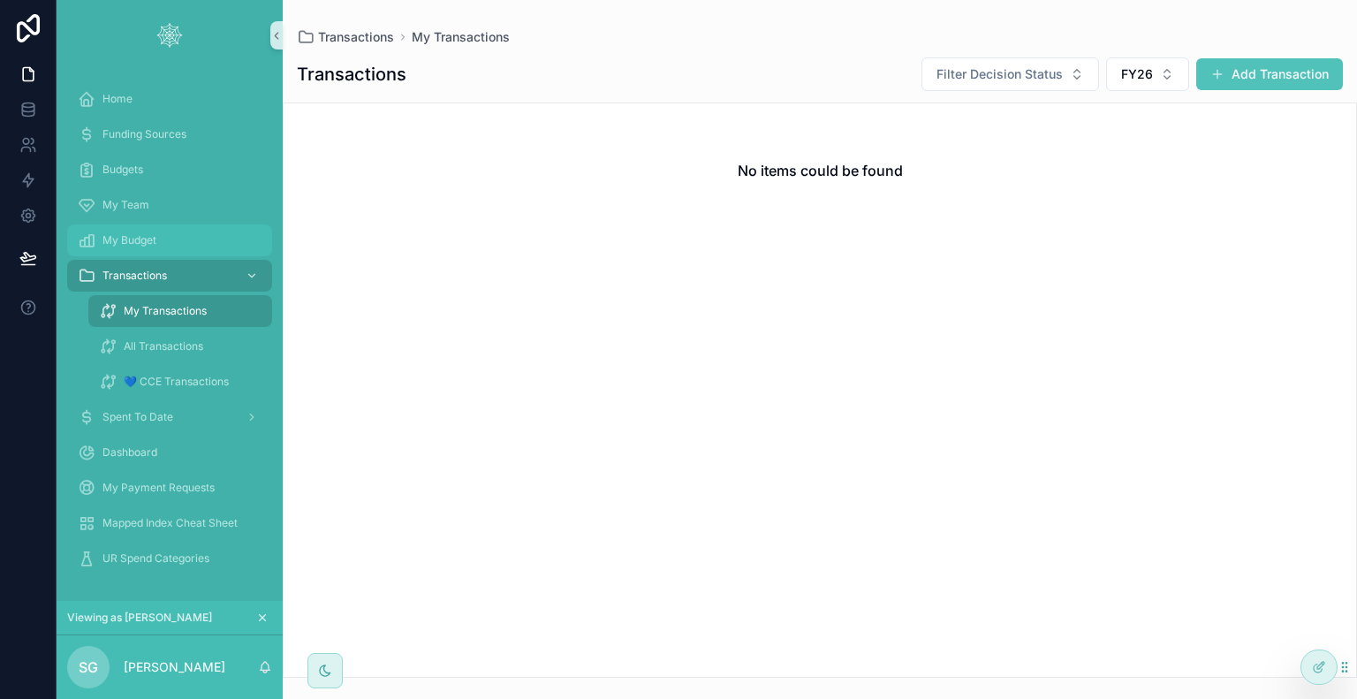
click at [158, 243] on div "My Budget" at bounding box center [170, 240] width 184 height 28
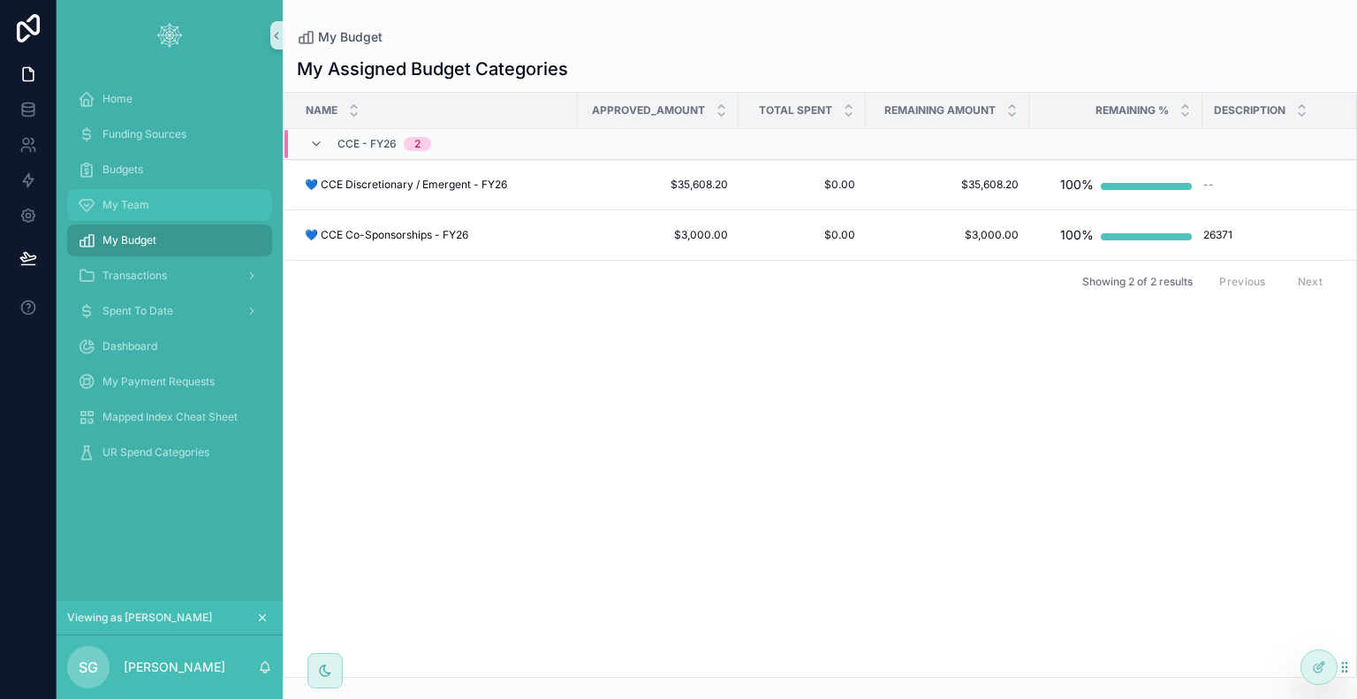
click at [163, 196] on div "My Team" at bounding box center [170, 205] width 184 height 28
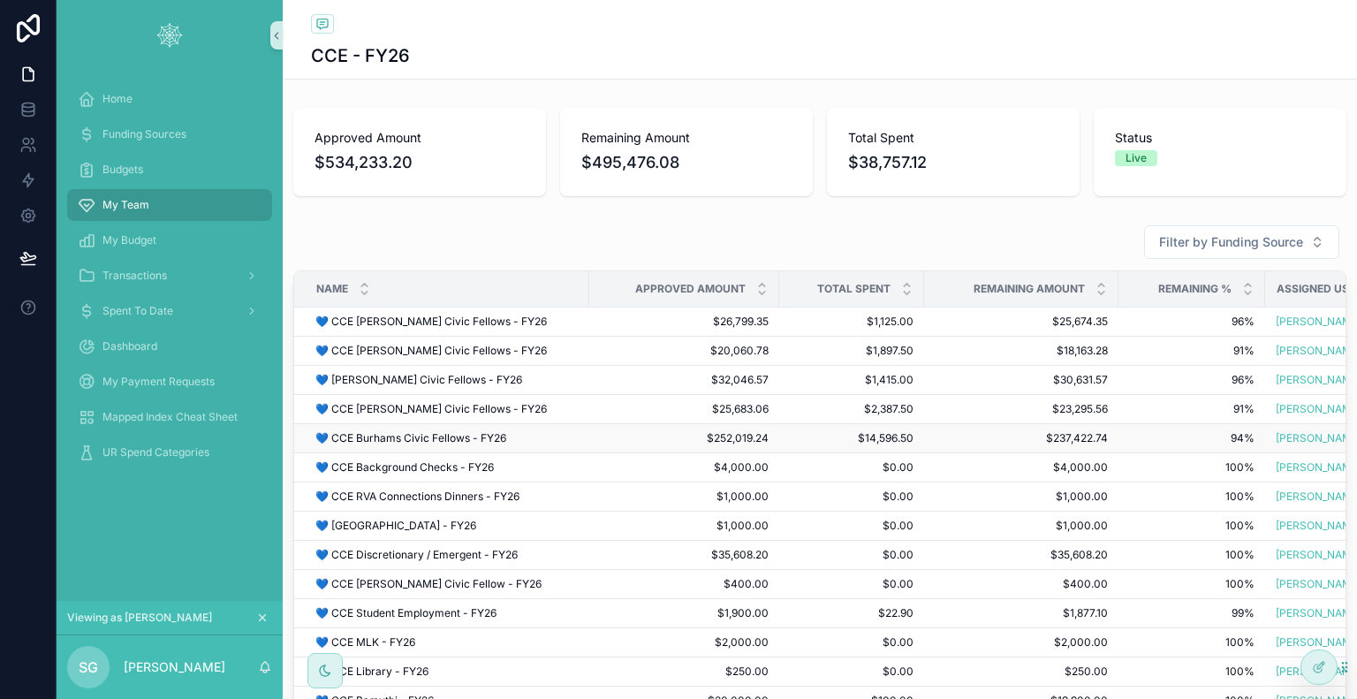
click at [602, 440] on span "$252,019.24" at bounding box center [684, 438] width 169 height 14
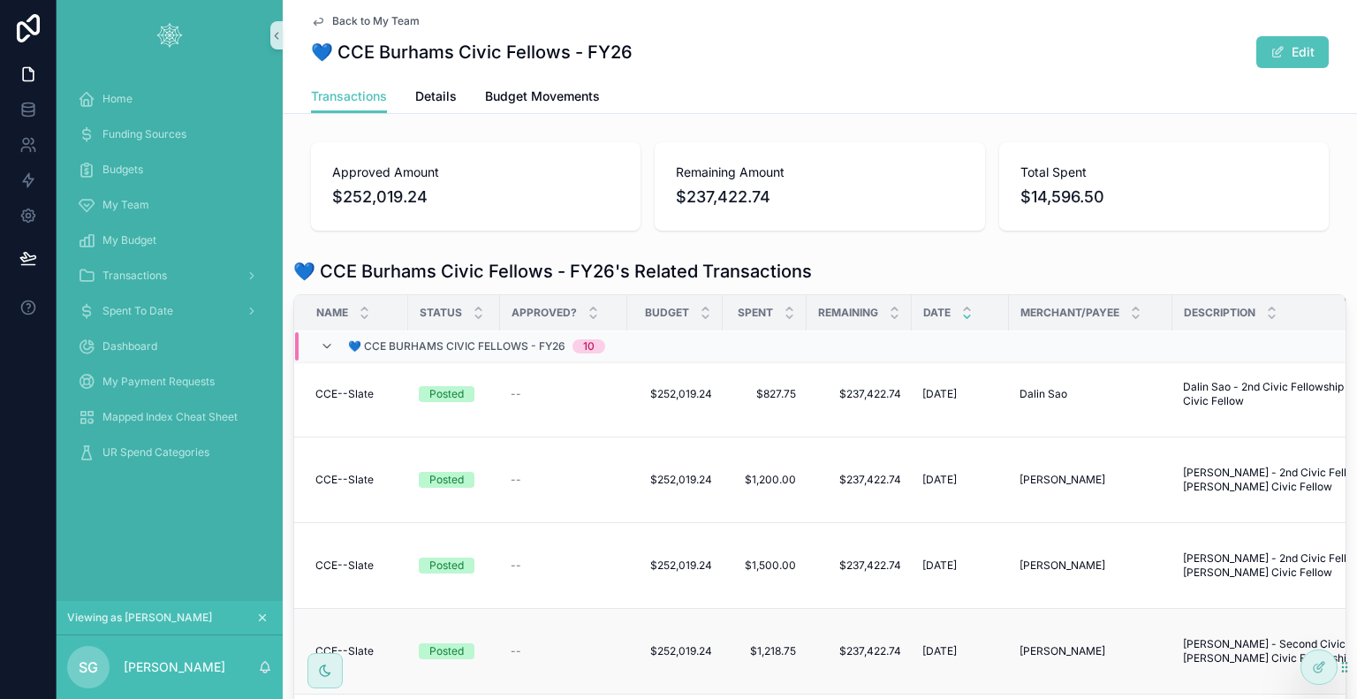
scroll to position [451, 0]
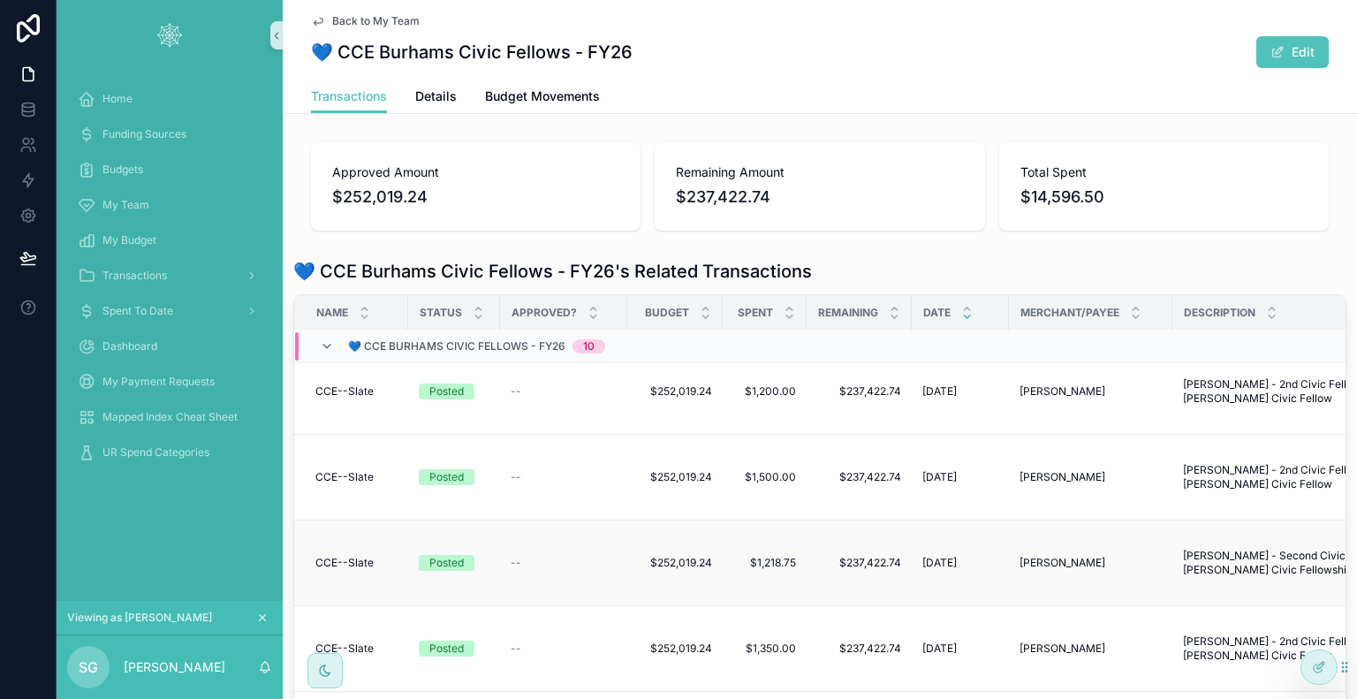
click at [580, 556] on div "--" at bounding box center [564, 563] width 106 height 14
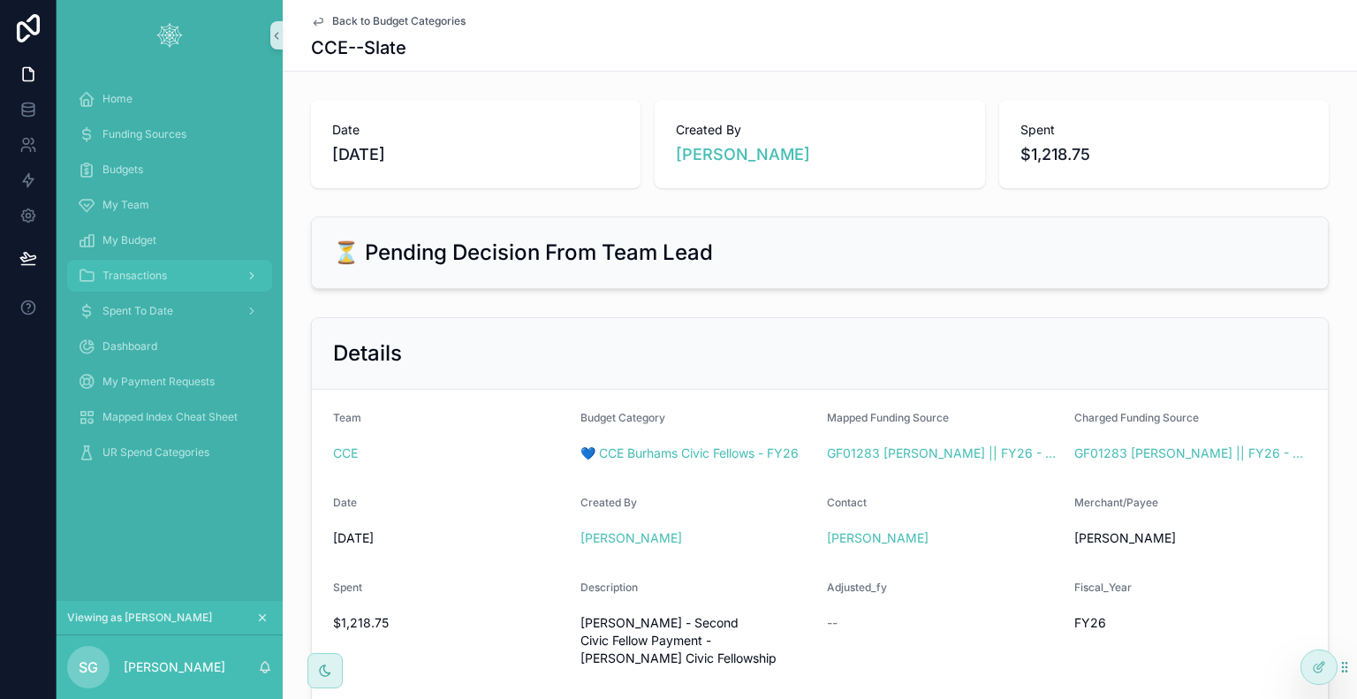
click at [148, 273] on span "Transactions" at bounding box center [134, 276] width 64 height 14
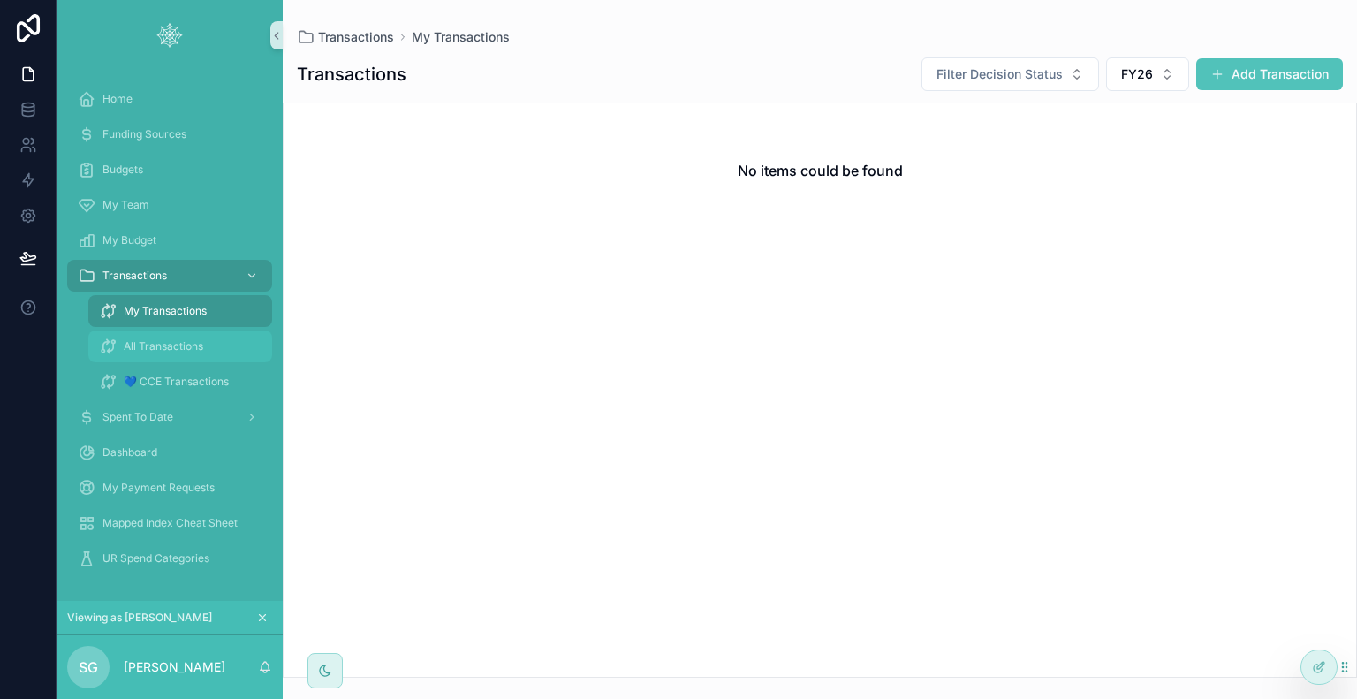
click at [180, 349] on span "All Transactions" at bounding box center [164, 346] width 80 height 14
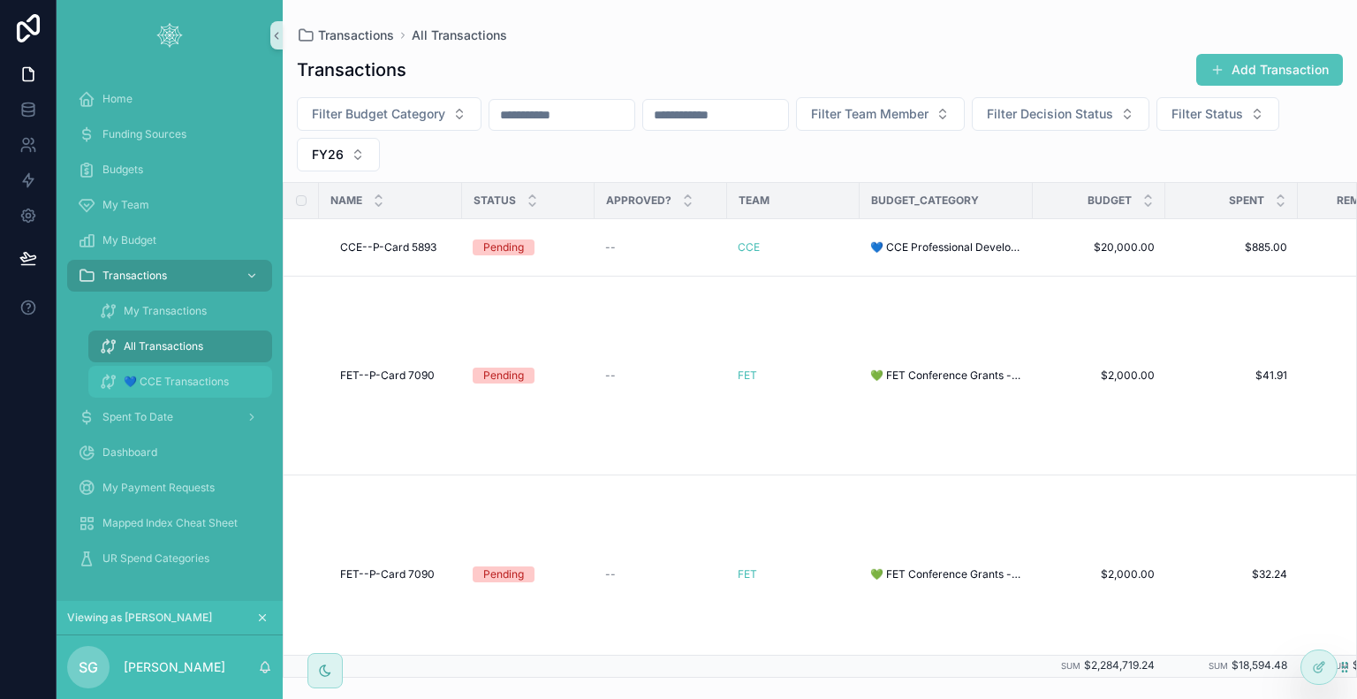
click at [190, 384] on span "💙 CCE Transactions" at bounding box center [176, 382] width 105 height 14
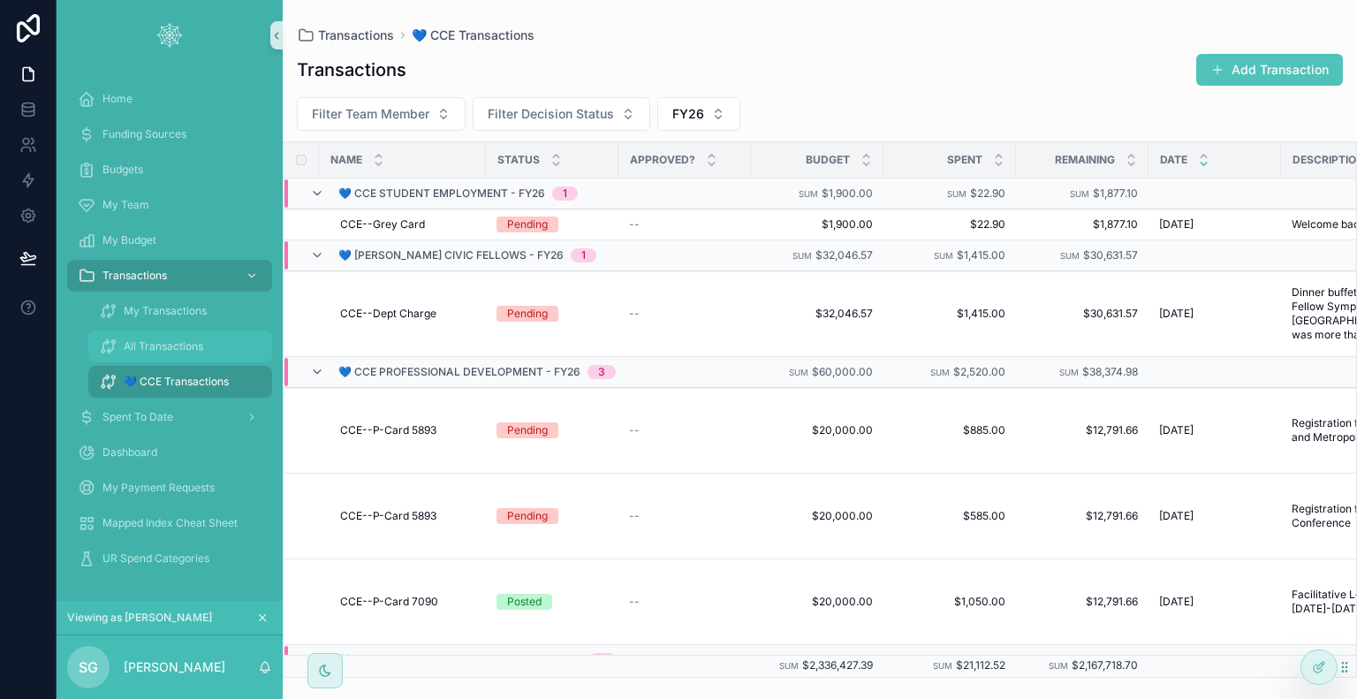
click at [194, 348] on span "All Transactions" at bounding box center [164, 346] width 80 height 14
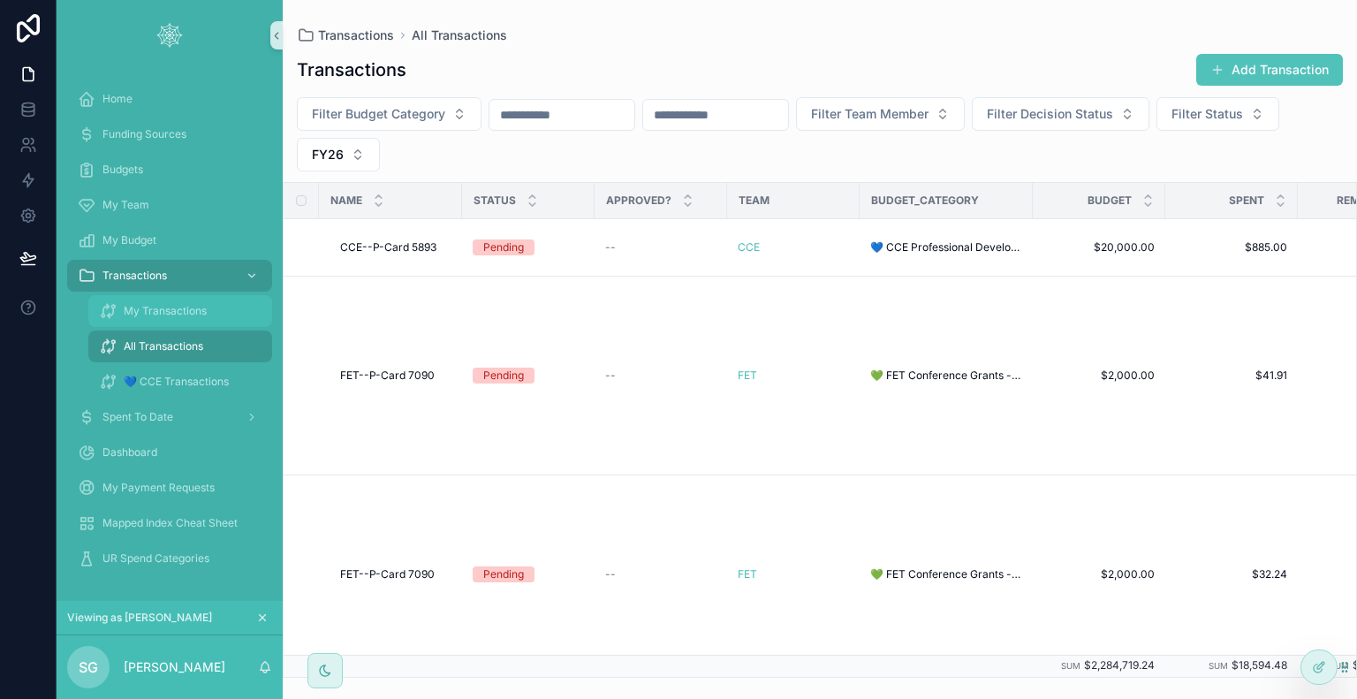
click at [167, 315] on span "My Transactions" at bounding box center [165, 311] width 83 height 14
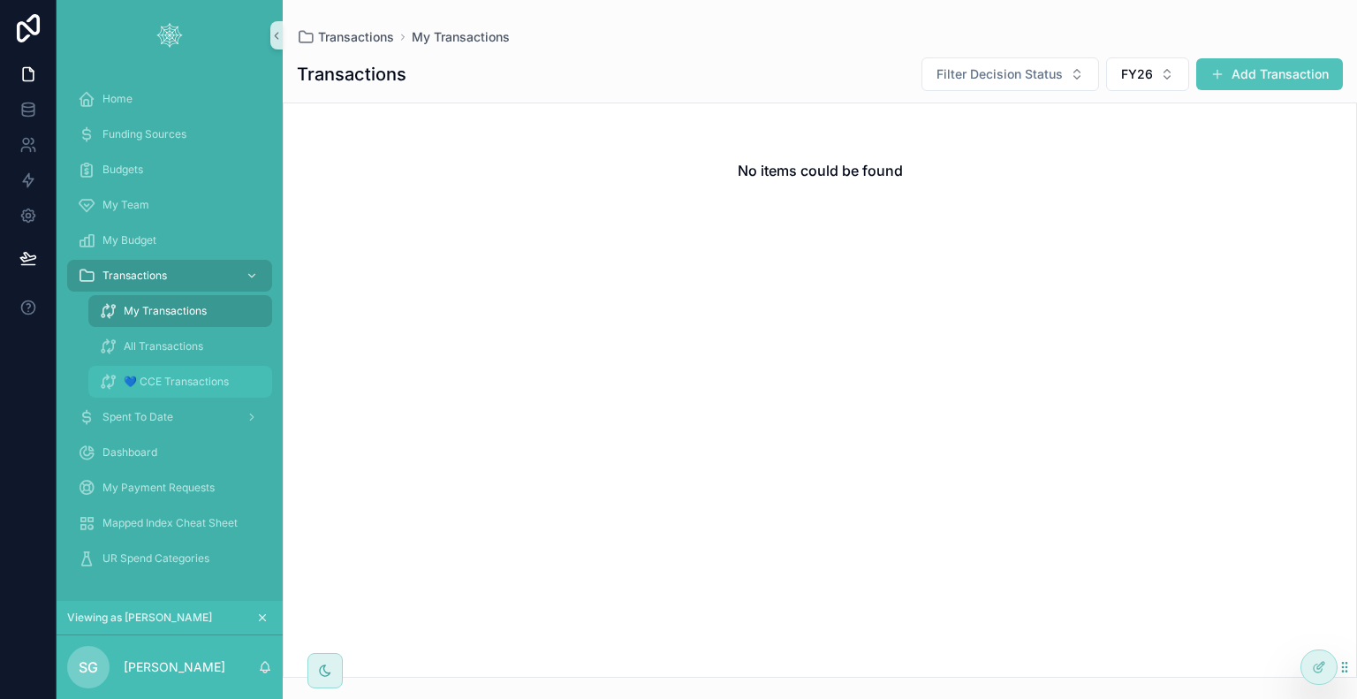
click at [191, 383] on span "💙 CCE Transactions" at bounding box center [176, 382] width 105 height 14
